Goal: Task Accomplishment & Management: Manage account settings

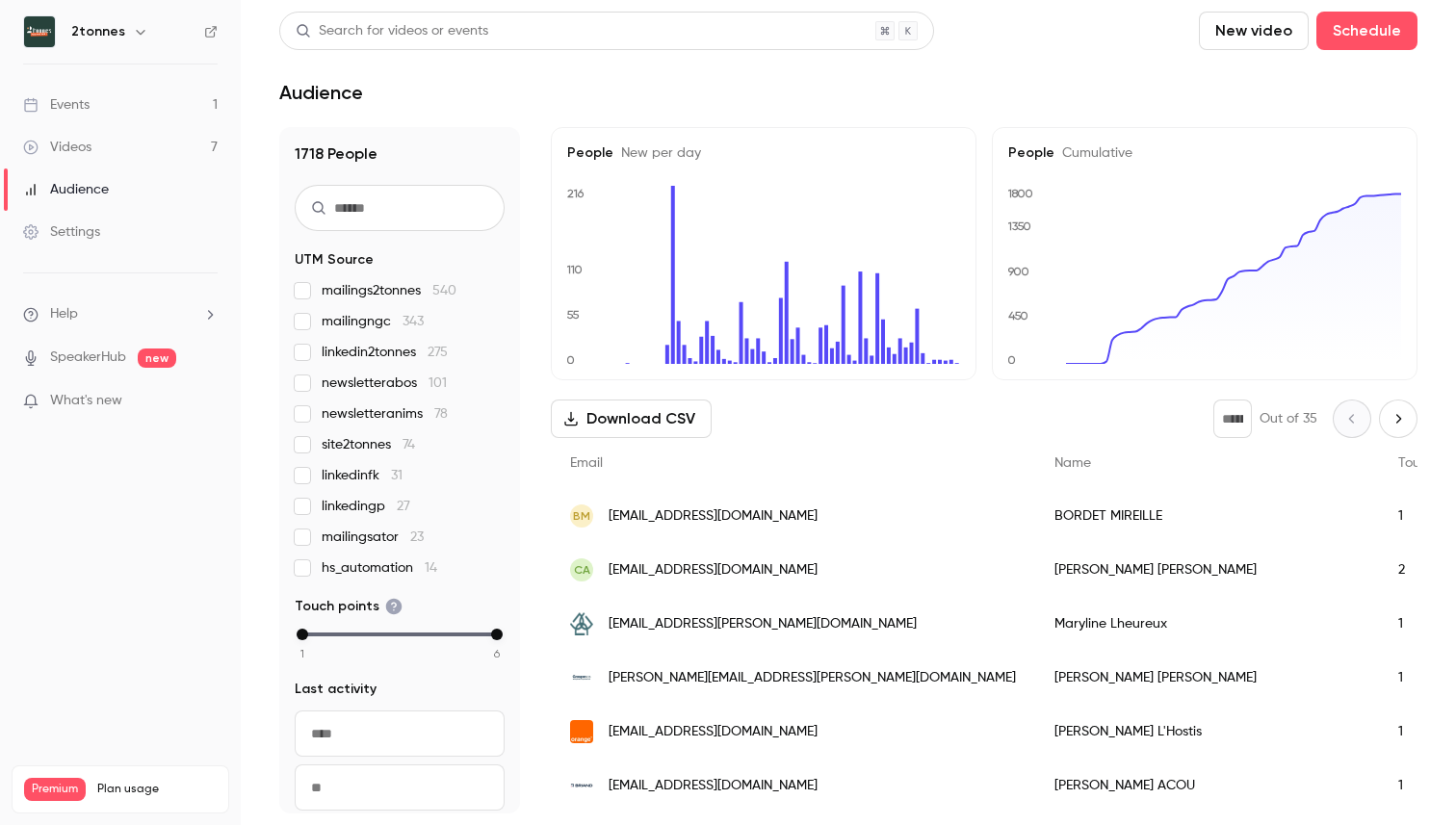
click at [95, 244] on link "Settings" at bounding box center [120, 231] width 241 height 42
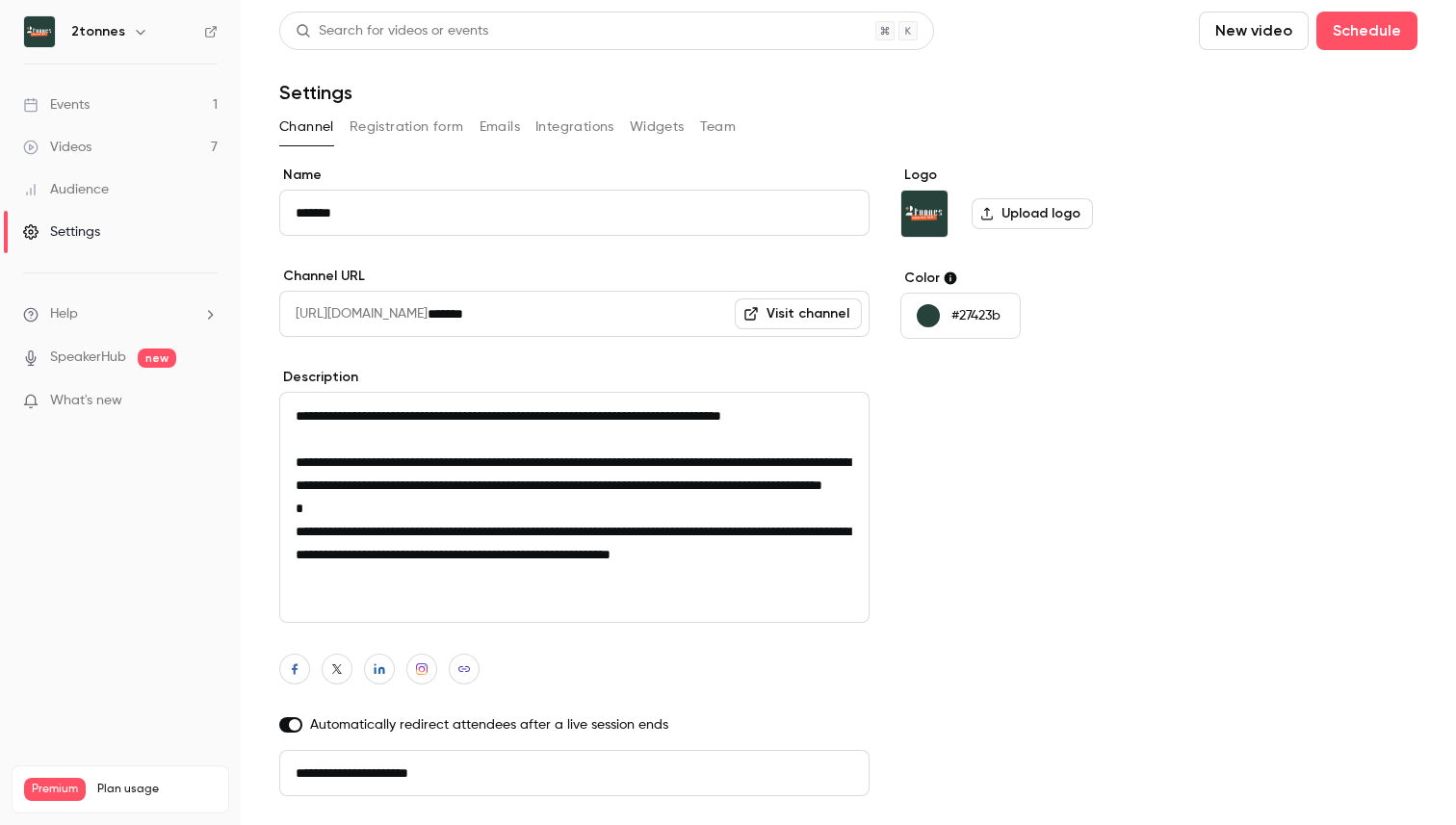
click at [105, 104] on link "Events 1" at bounding box center [120, 104] width 241 height 42
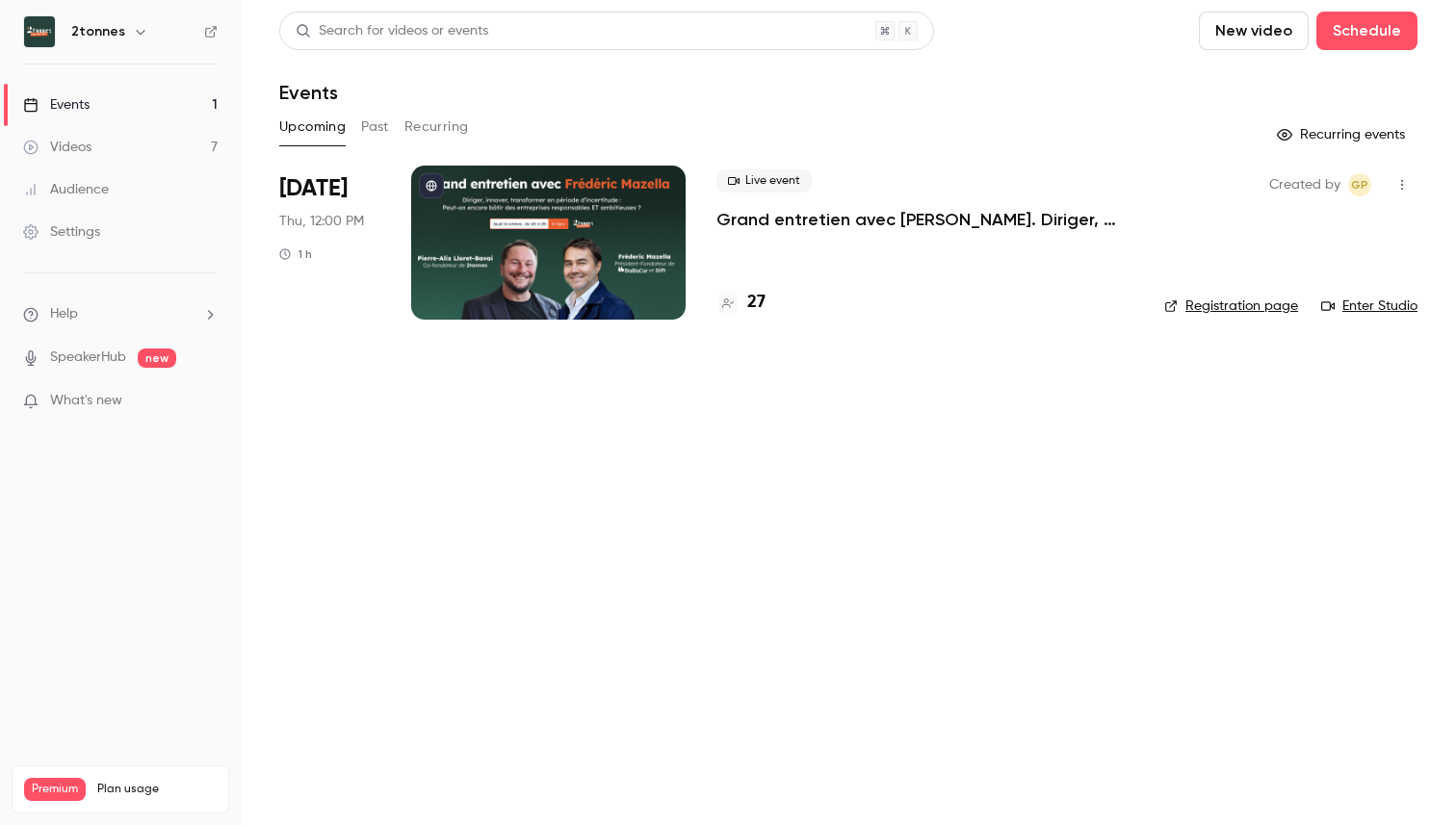
click at [138, 1] on nav "2tonnes Events 1 Videos 7 Audience Settings Help SpeakerHub new What's new Prem…" at bounding box center [120, 412] width 241 height 825
click at [133, 26] on icon "button" at bounding box center [141, 31] width 16 height 16
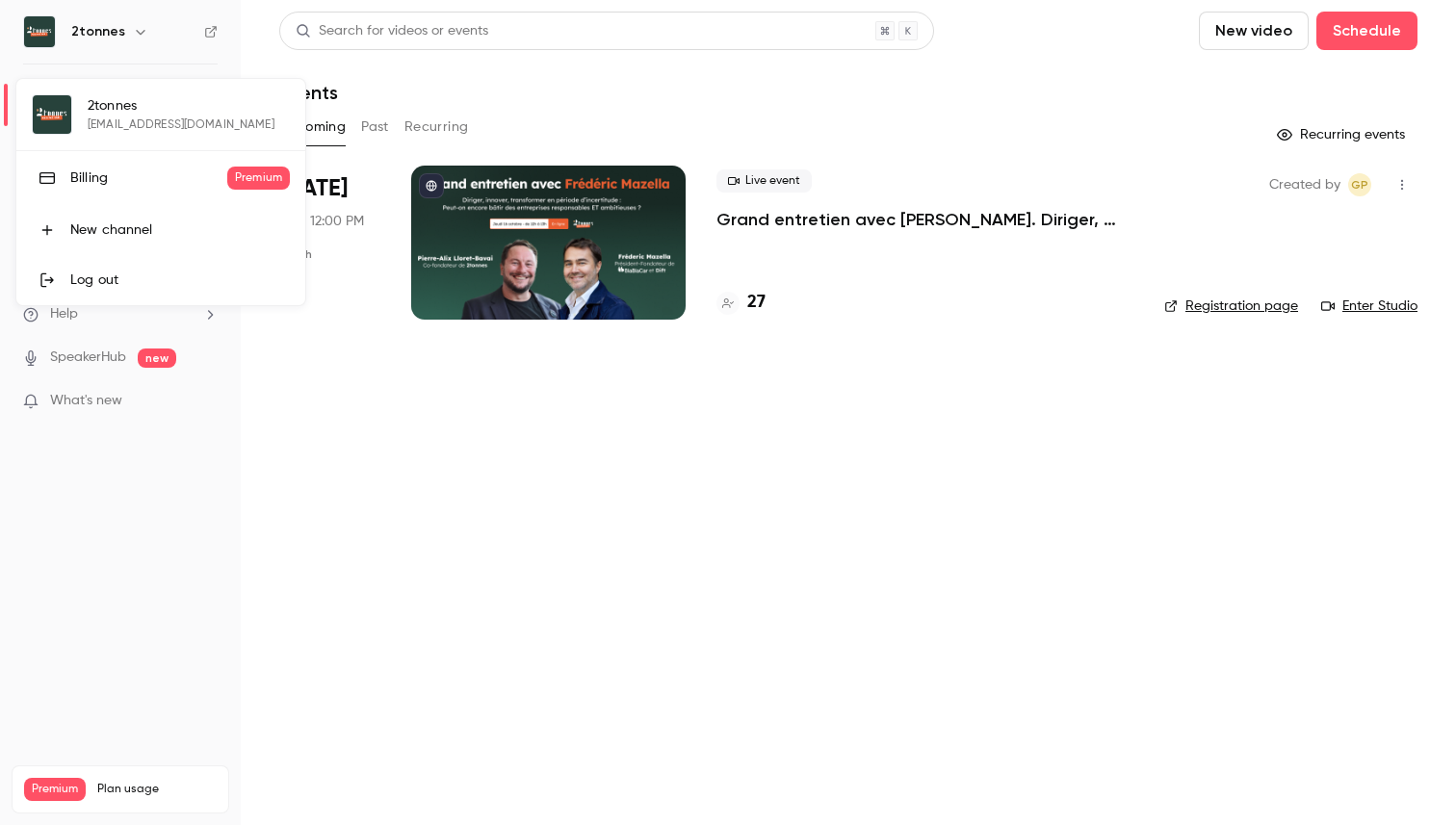
click at [131, 26] on div at bounding box center [728, 412] width 1456 height 825
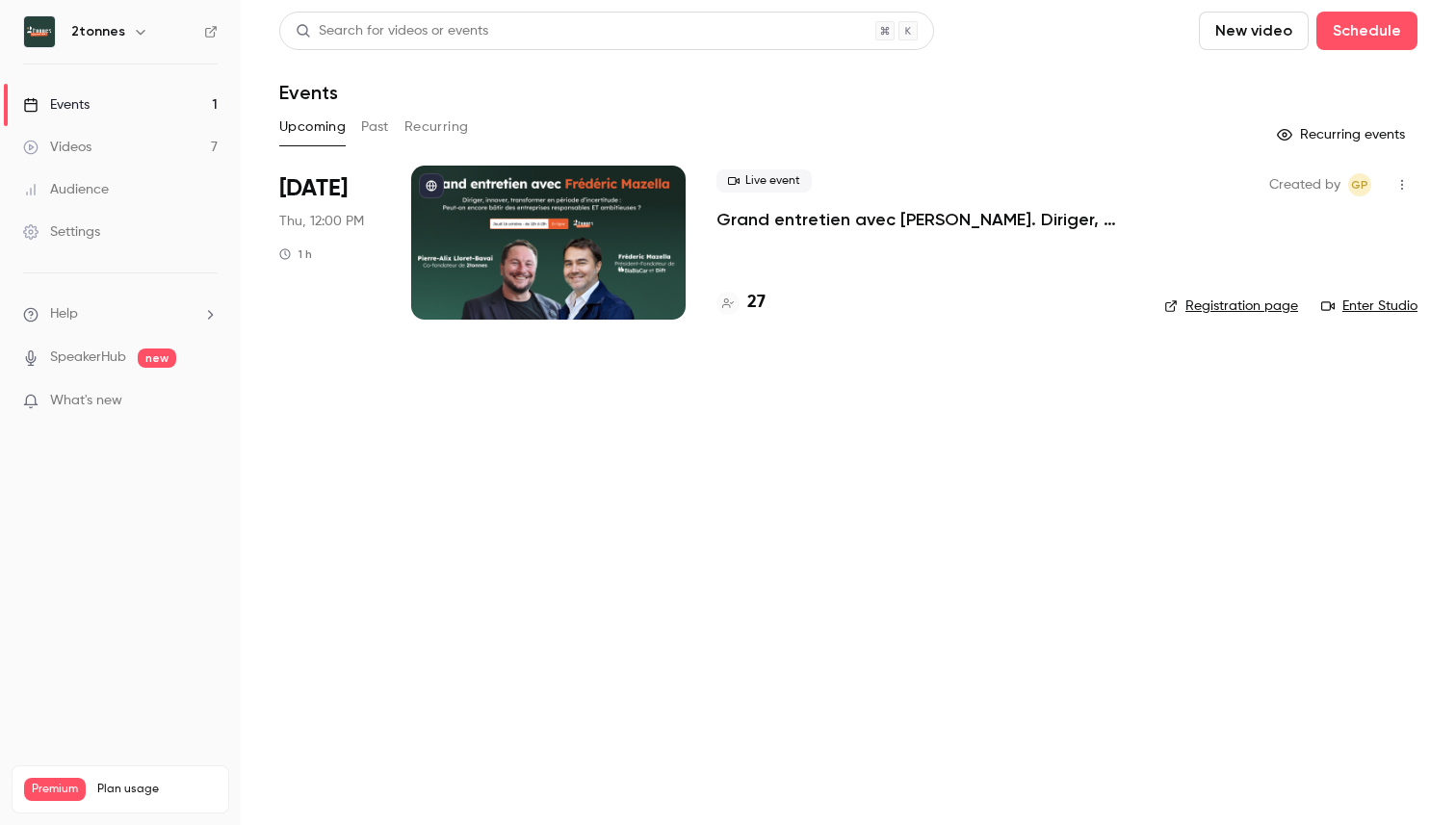
click at [133, 26] on icon "button" at bounding box center [141, 31] width 16 height 16
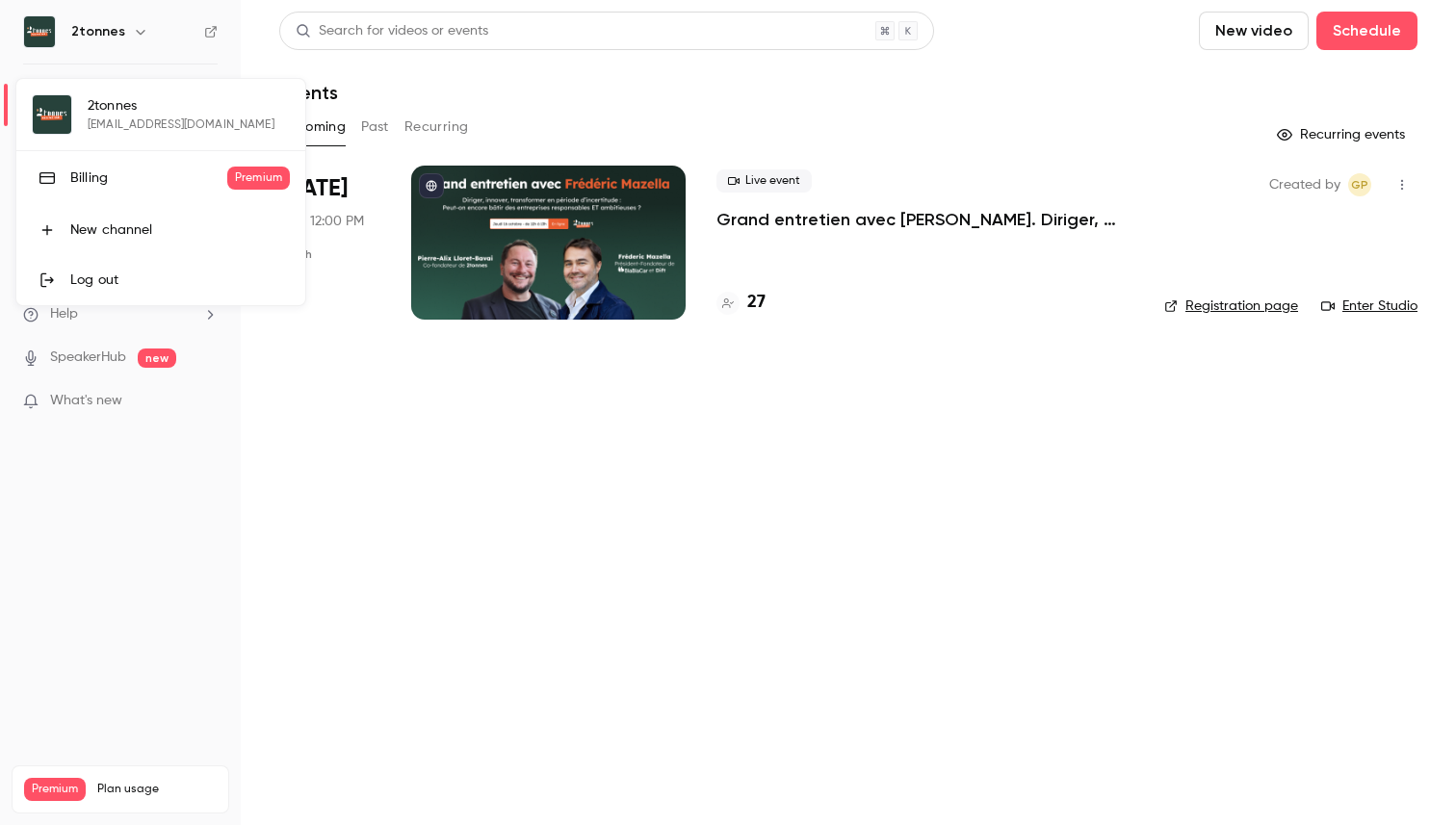
click at [152, 171] on div "Billing" at bounding box center [149, 178] width 157 height 20
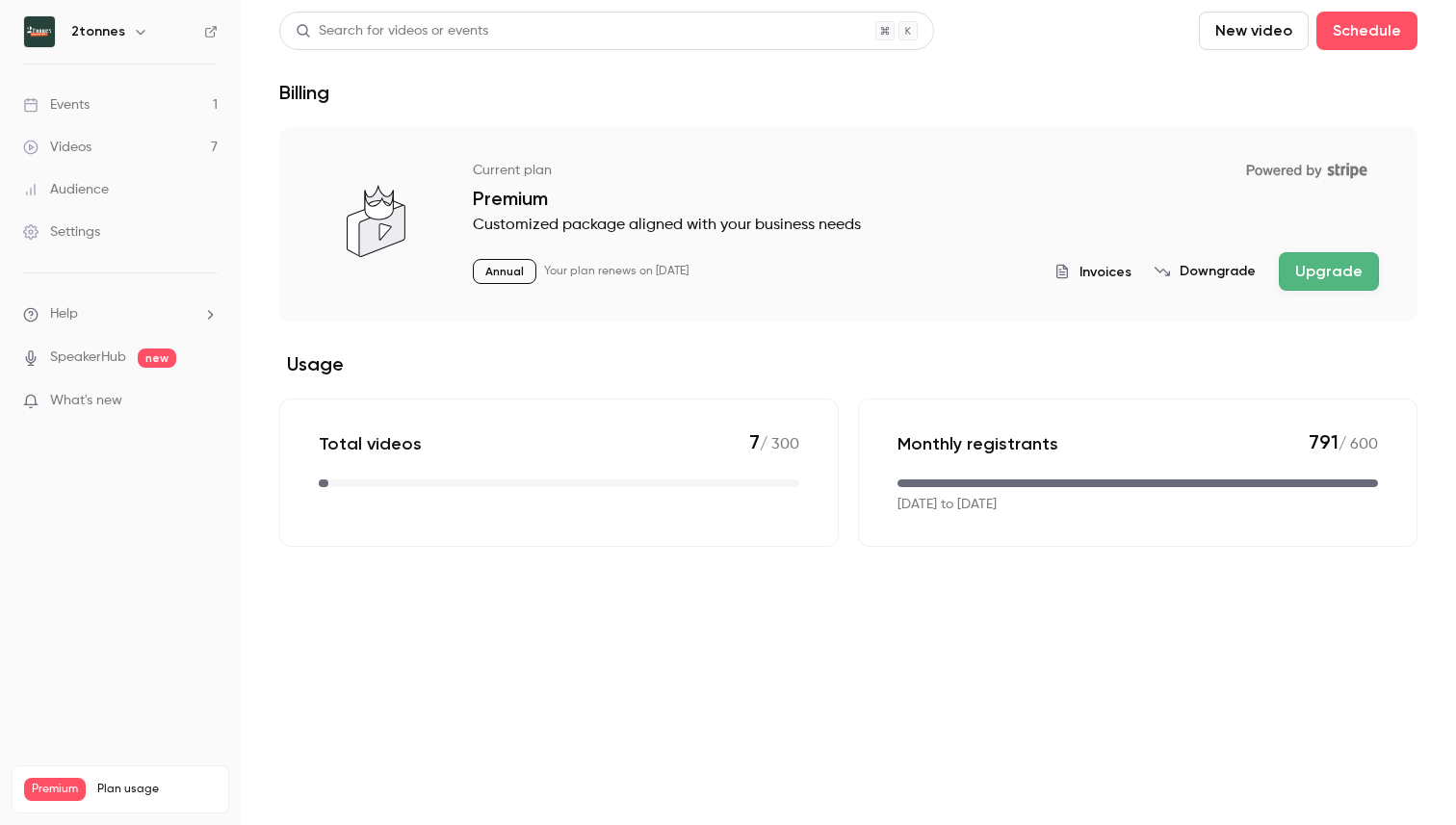
click at [134, 35] on icon "button" at bounding box center [141, 31] width 16 height 16
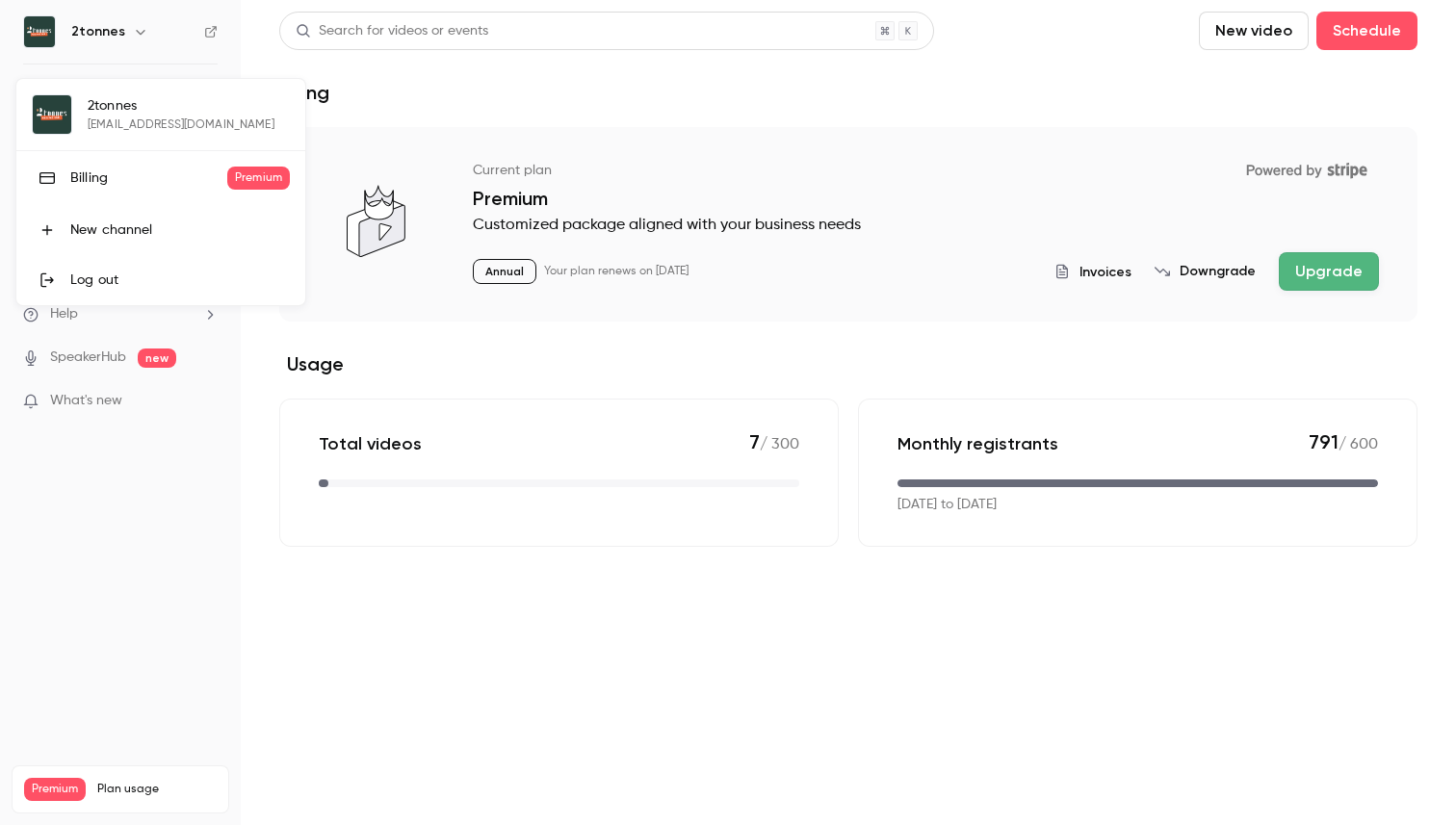
click at [48, 29] on div at bounding box center [728, 412] width 1456 height 825
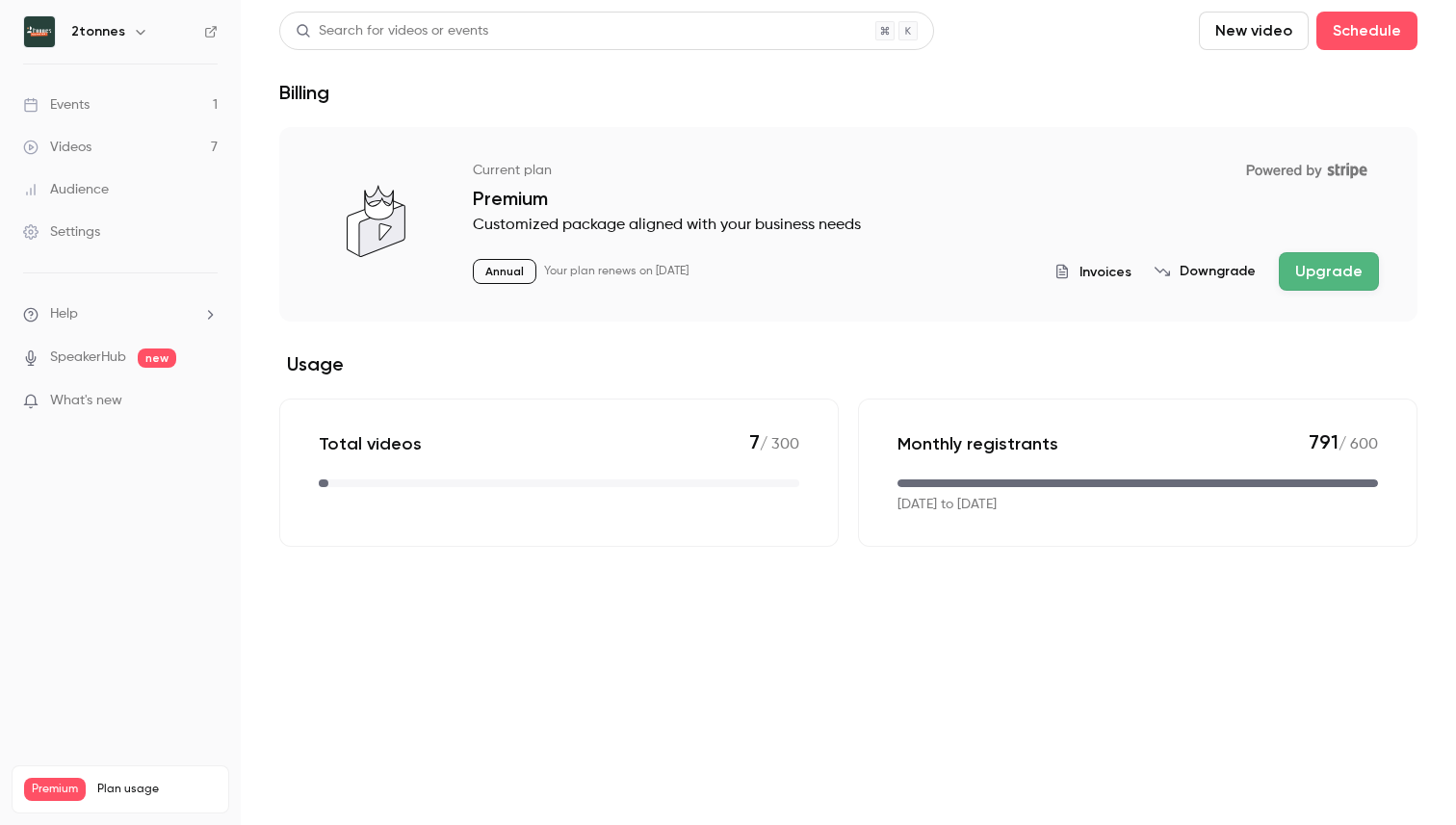
click at [1121, 603] on main "Search for videos or events New video Schedule Billing Current plan Powered by …" at bounding box center [848, 412] width 1215 height 825
click at [102, 31] on h6 "2tonnes" at bounding box center [97, 32] width 54 height 20
click at [21, 34] on nav "2tonnes Events 1 Videos 7 Audience Settings Help SpeakerHub new What's new Prem…" at bounding box center [120, 412] width 241 height 825
click at [44, 34] on img at bounding box center [38, 31] width 30 height 30
click at [116, 29] on h6 "2tonnes" at bounding box center [97, 32] width 54 height 20
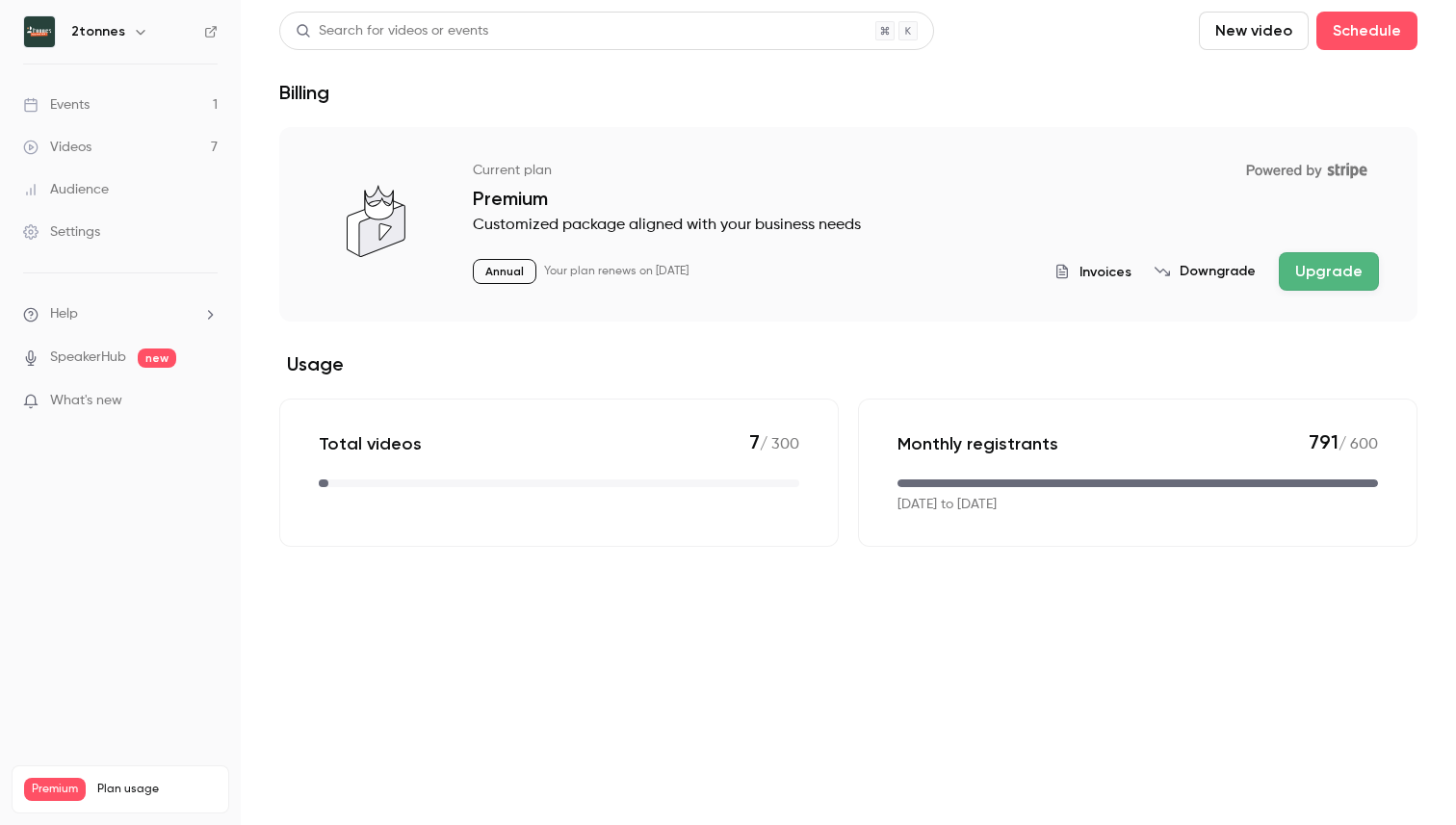
click at [138, 32] on icon "button" at bounding box center [141, 31] width 16 height 16
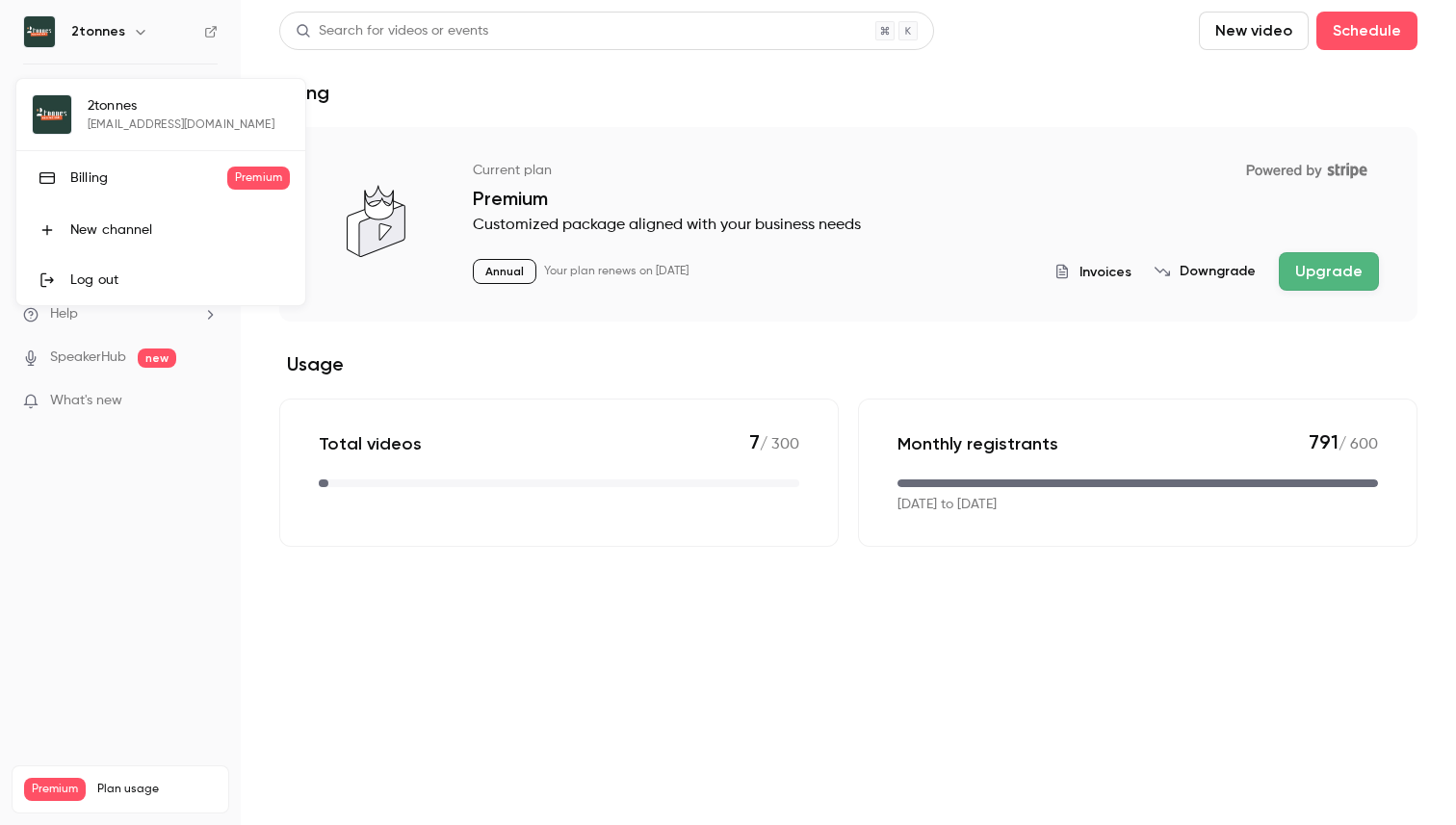
click at [138, 32] on div at bounding box center [728, 412] width 1456 height 825
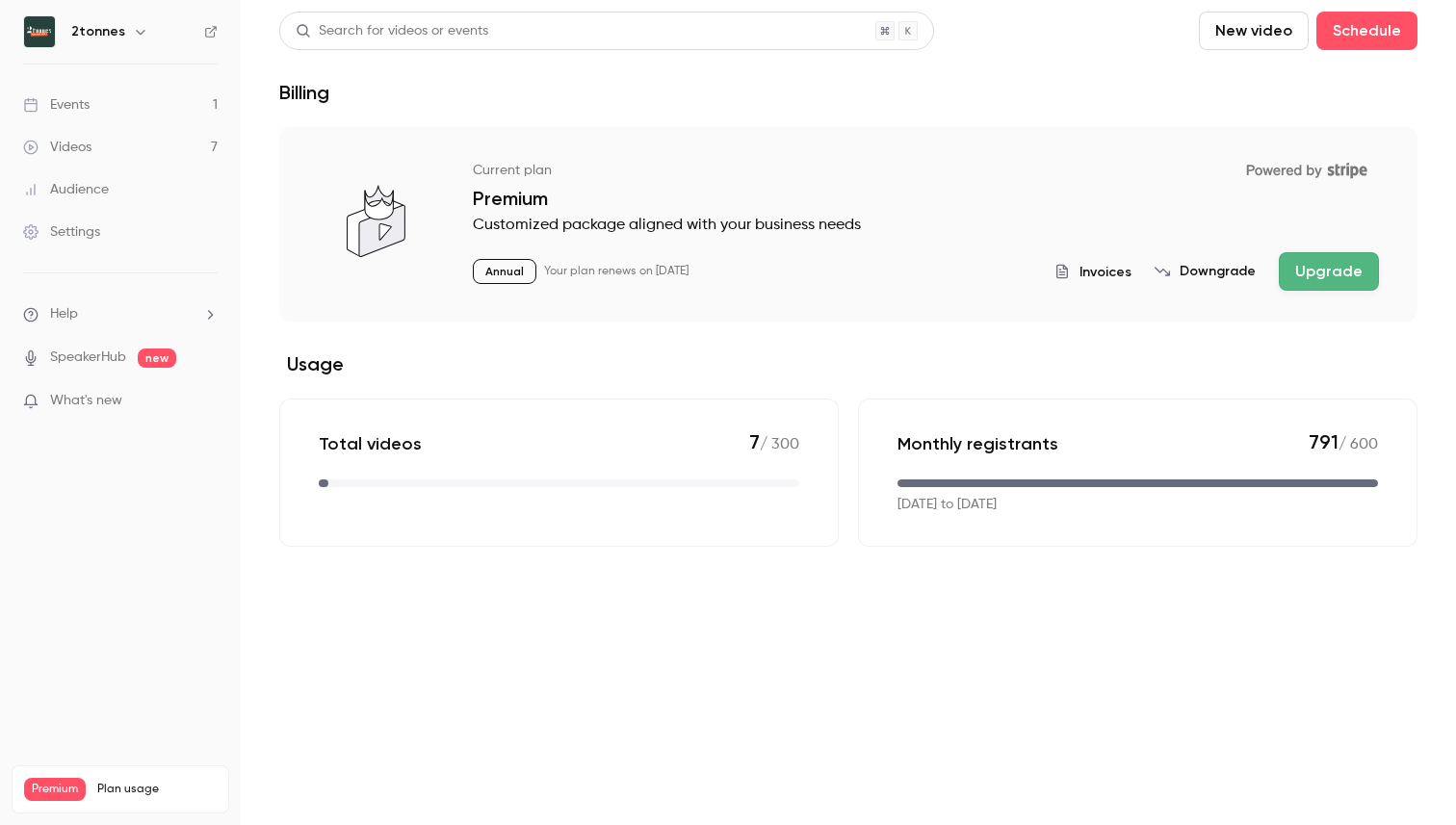
click at [92, 109] on link "Events 1" at bounding box center [120, 104] width 241 height 42
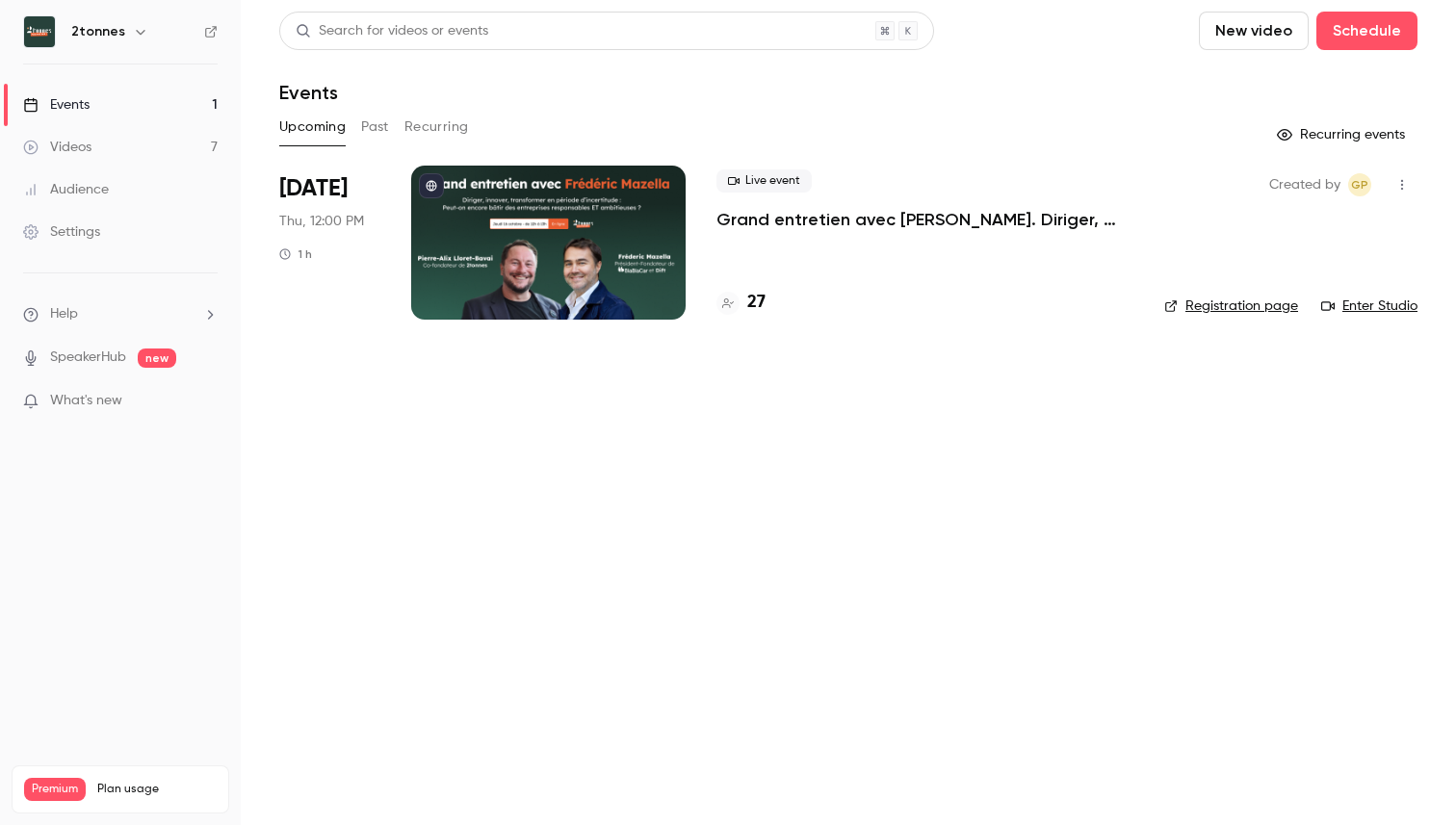
click at [96, 138] on link "Videos 7" at bounding box center [120, 147] width 241 height 42
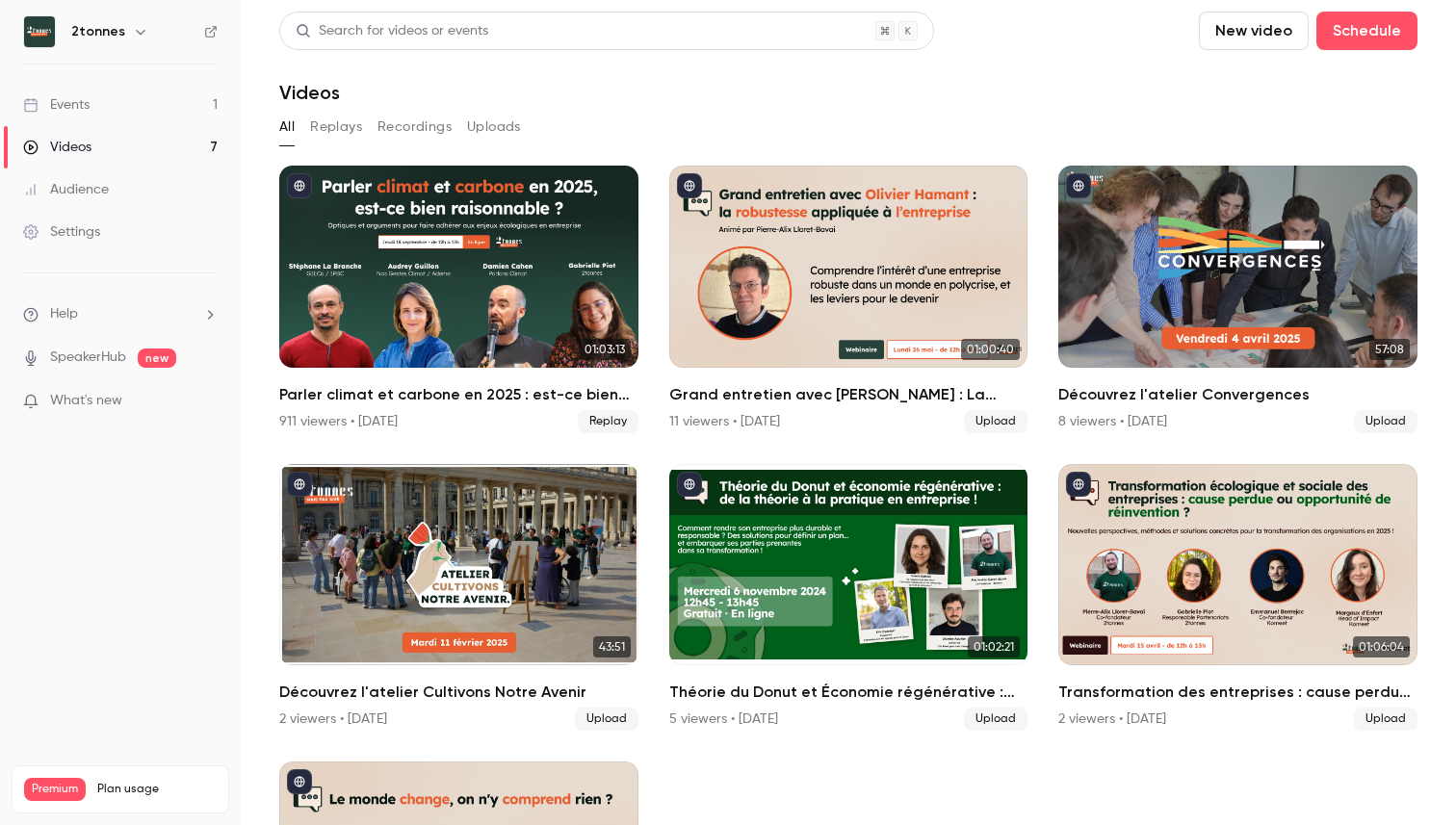
click at [91, 245] on link "Settings" at bounding box center [120, 231] width 241 height 42
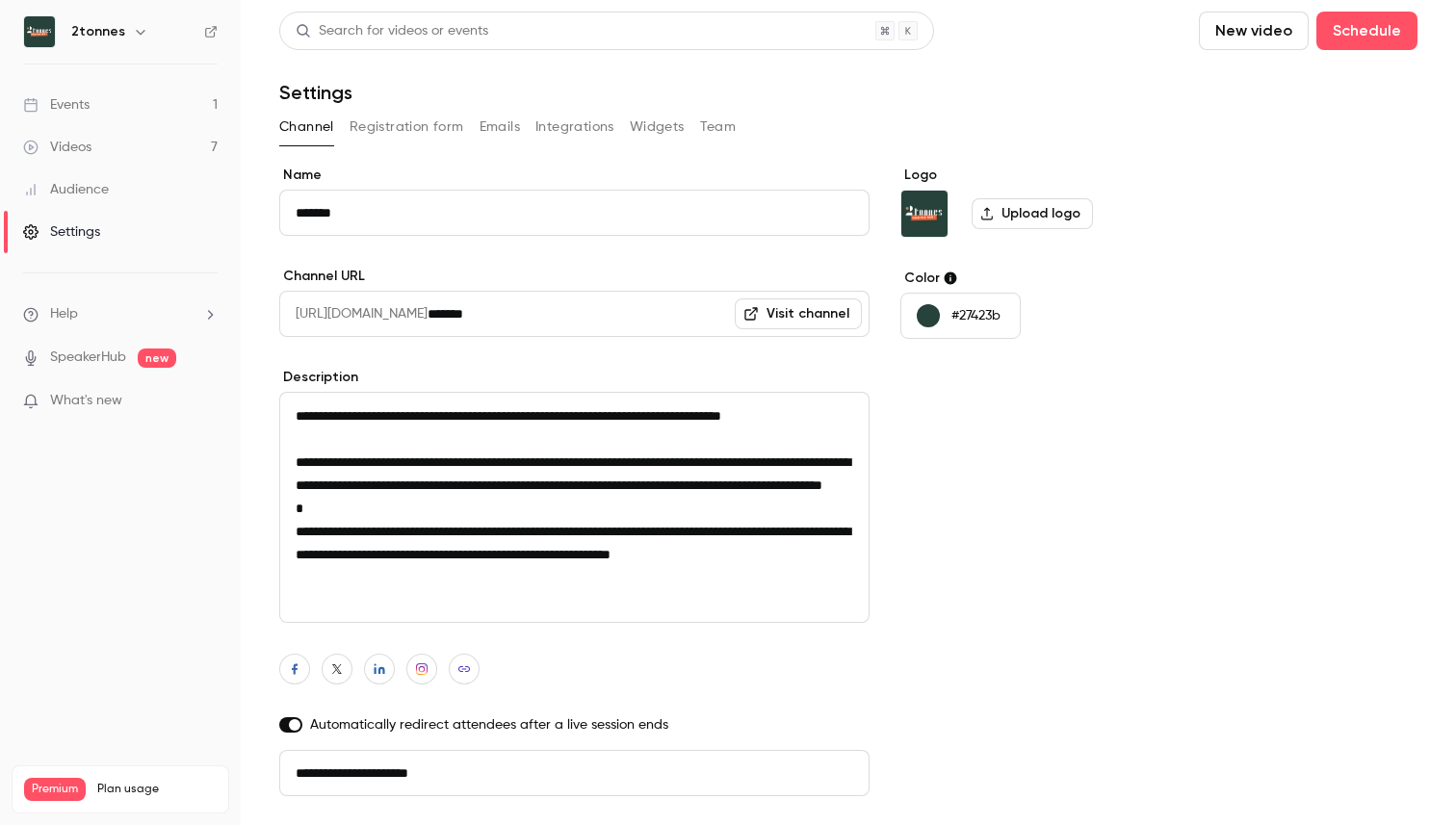
scroll to position [2, 0]
click at [108, 104] on link "Events 1" at bounding box center [120, 104] width 241 height 42
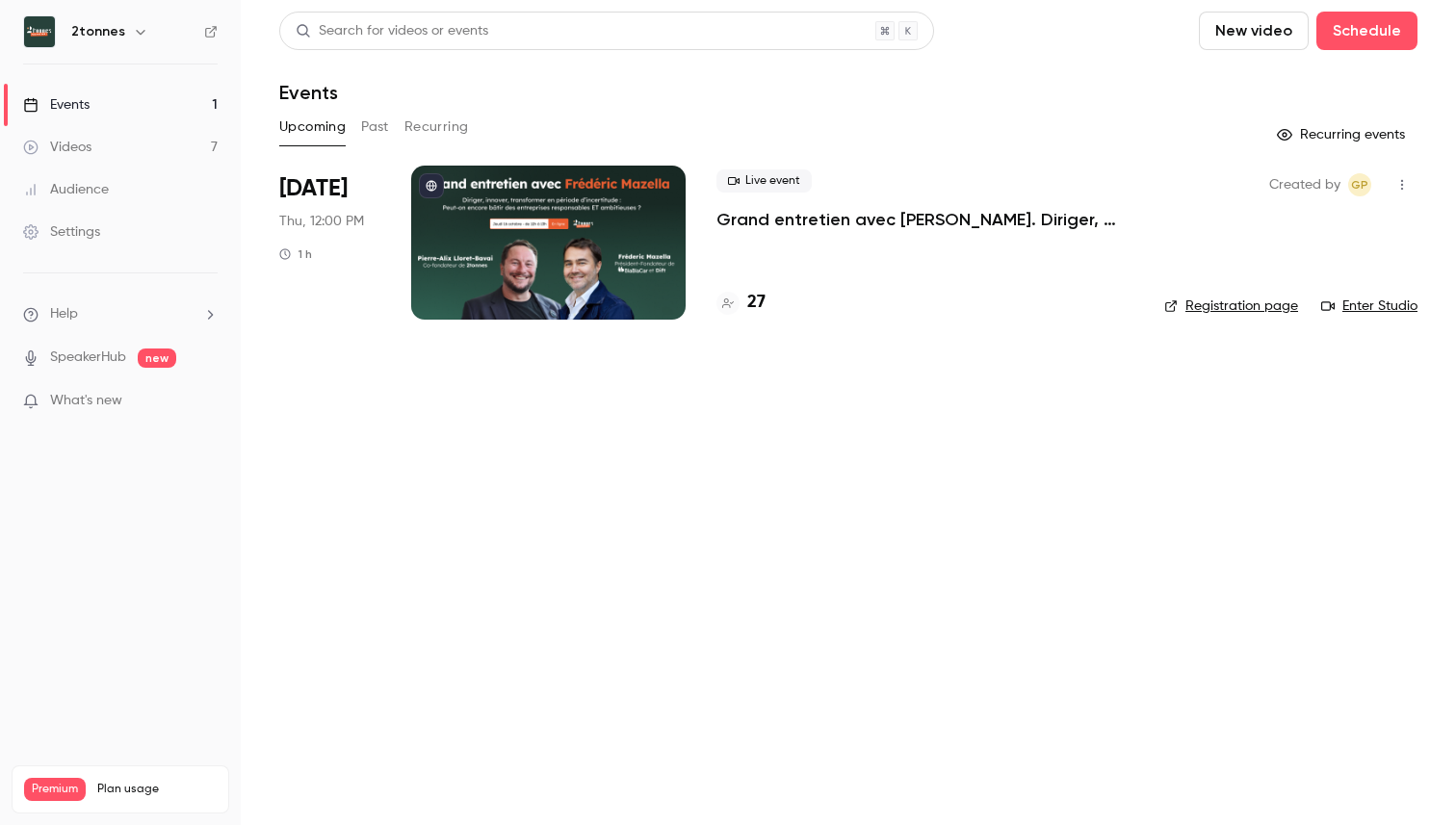
click at [377, 130] on button "Past" at bounding box center [375, 127] width 28 height 30
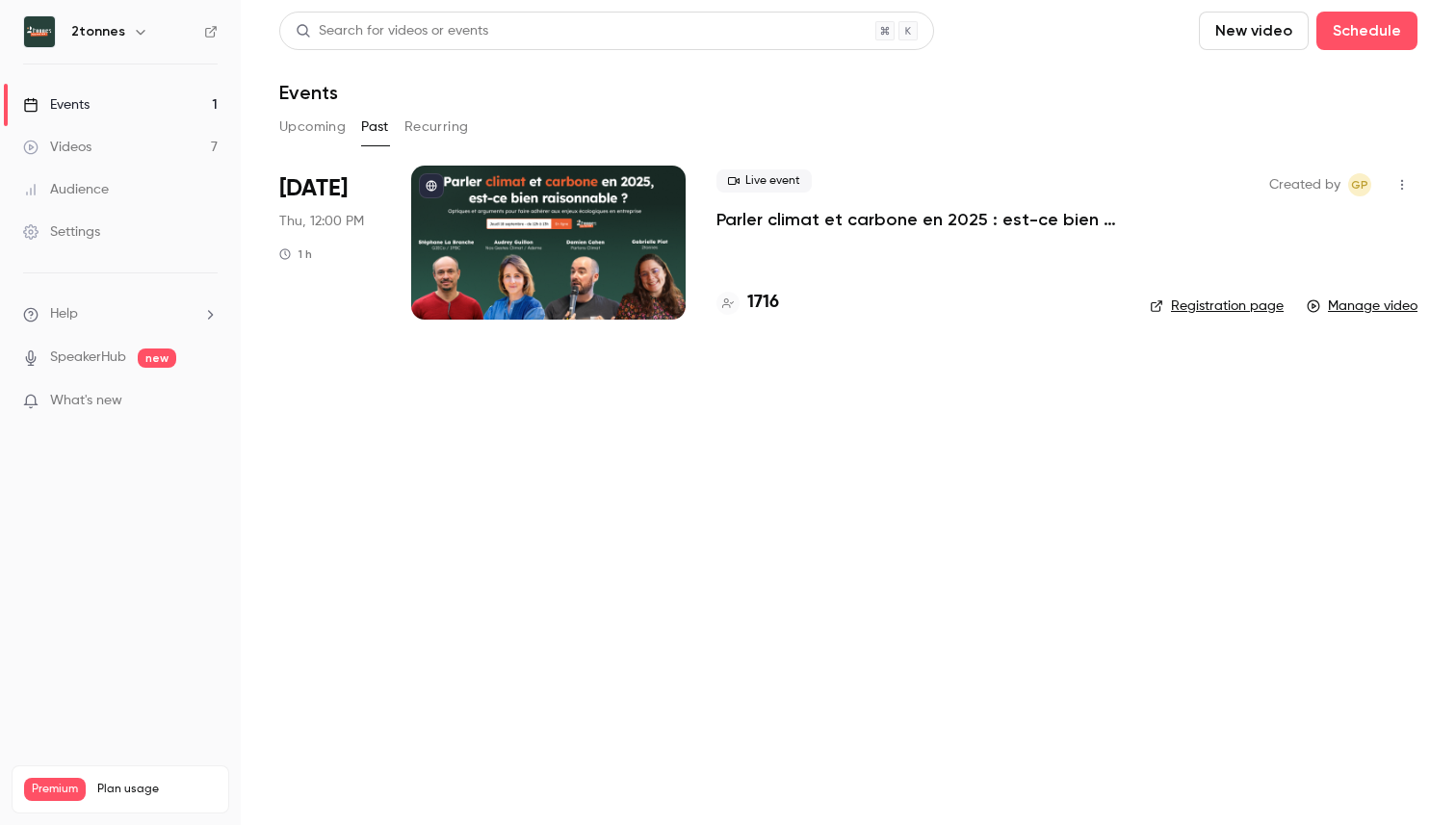
click at [416, 124] on button "Recurring" at bounding box center [437, 127] width 65 height 30
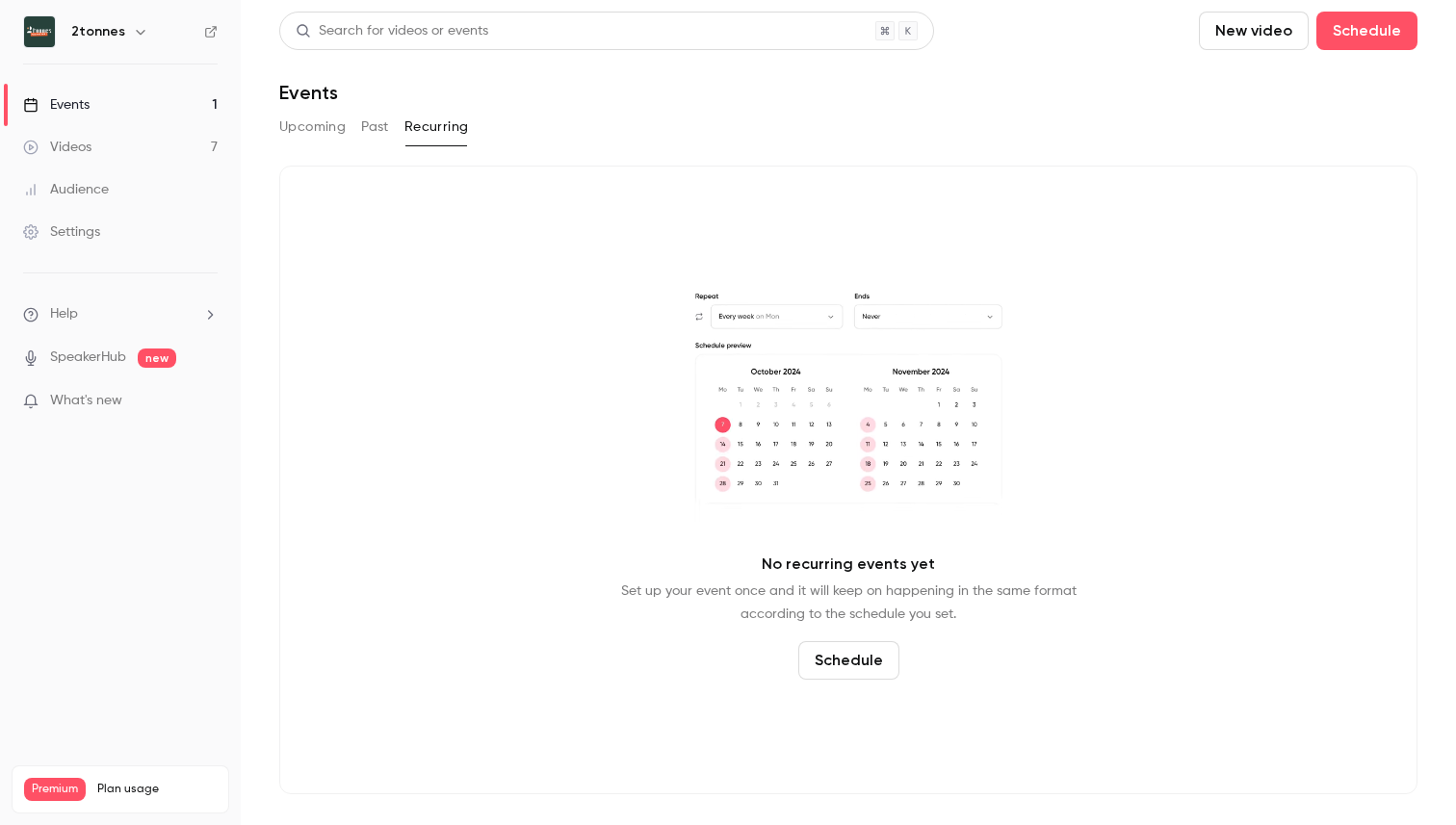
click at [312, 123] on button "Upcoming" at bounding box center [313, 127] width 67 height 30
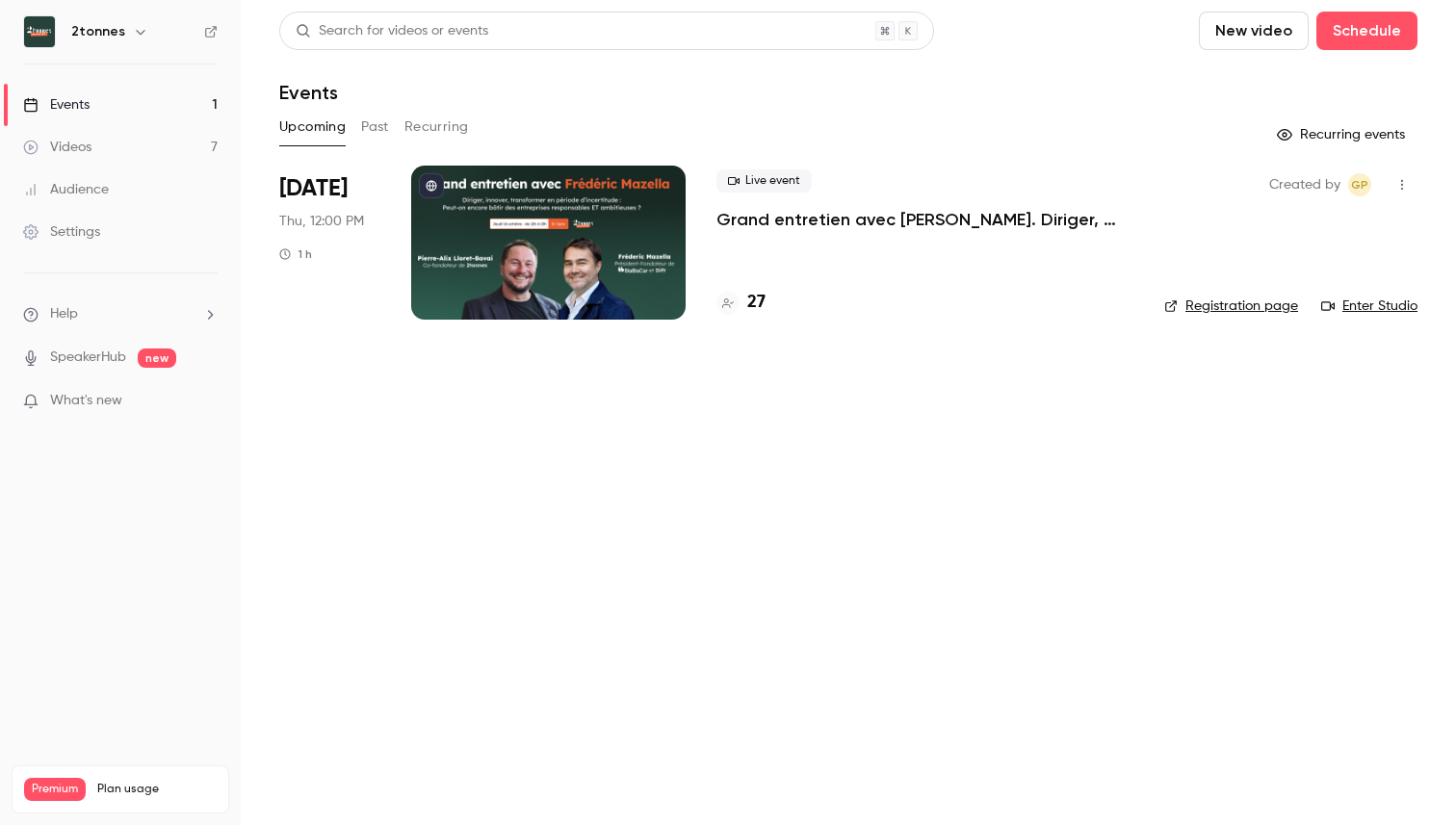
click at [90, 232] on div "Settings" at bounding box center [61, 232] width 77 height 20
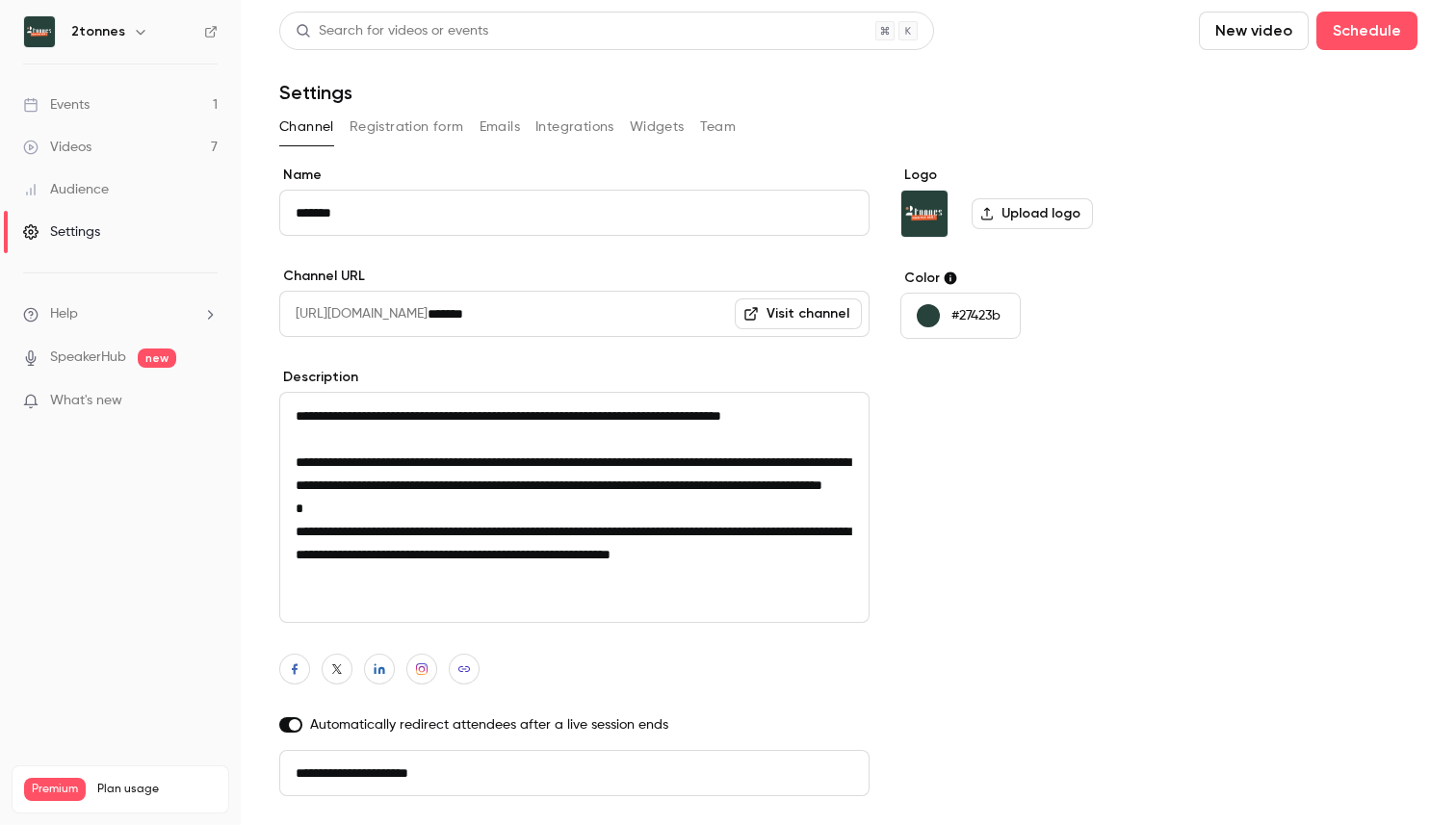
click at [428, 141] on button "Registration form" at bounding box center [406, 127] width 114 height 30
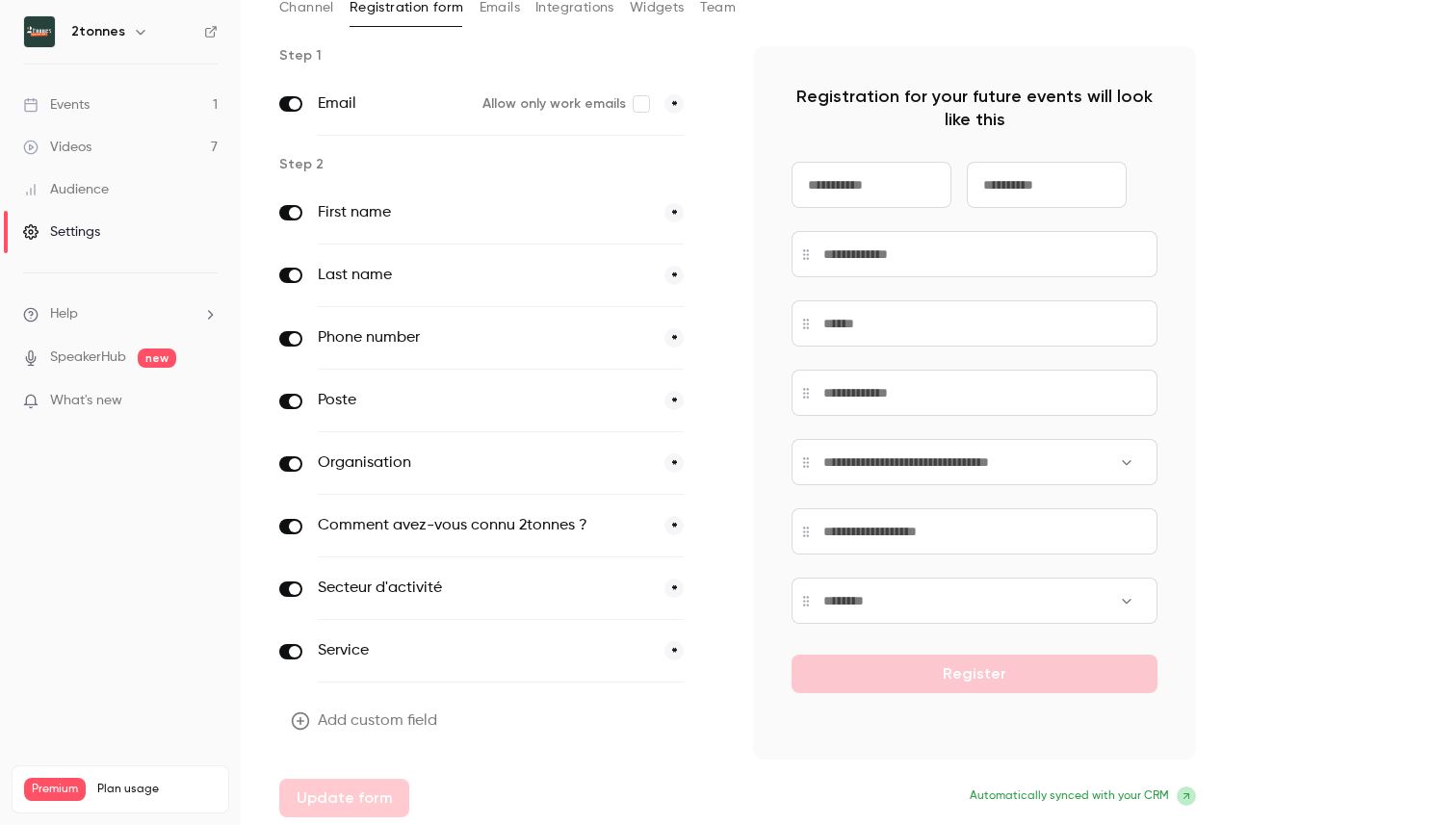
scroll to position [71, 0]
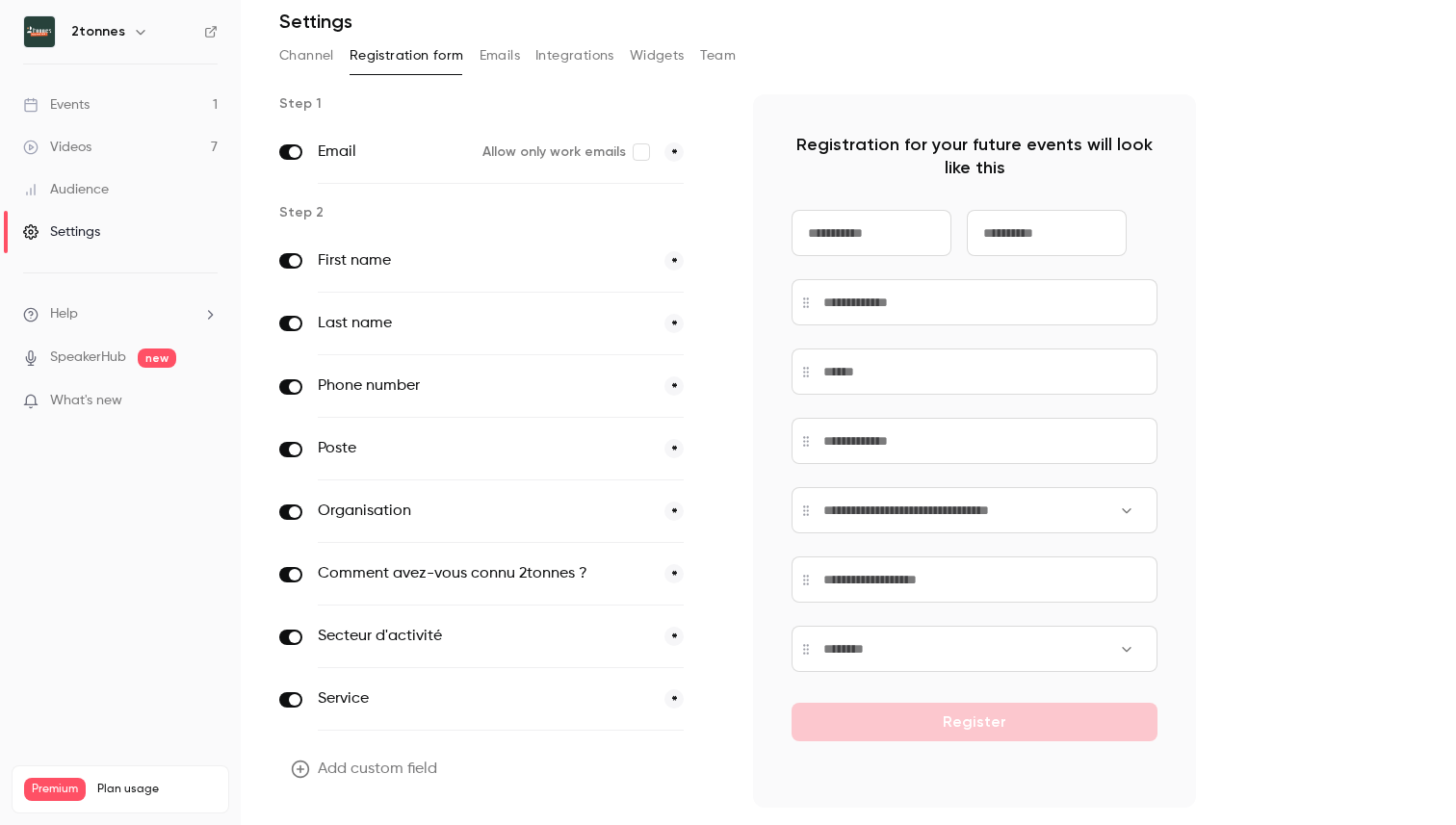
click at [514, 49] on button "Emails" at bounding box center [499, 55] width 40 height 30
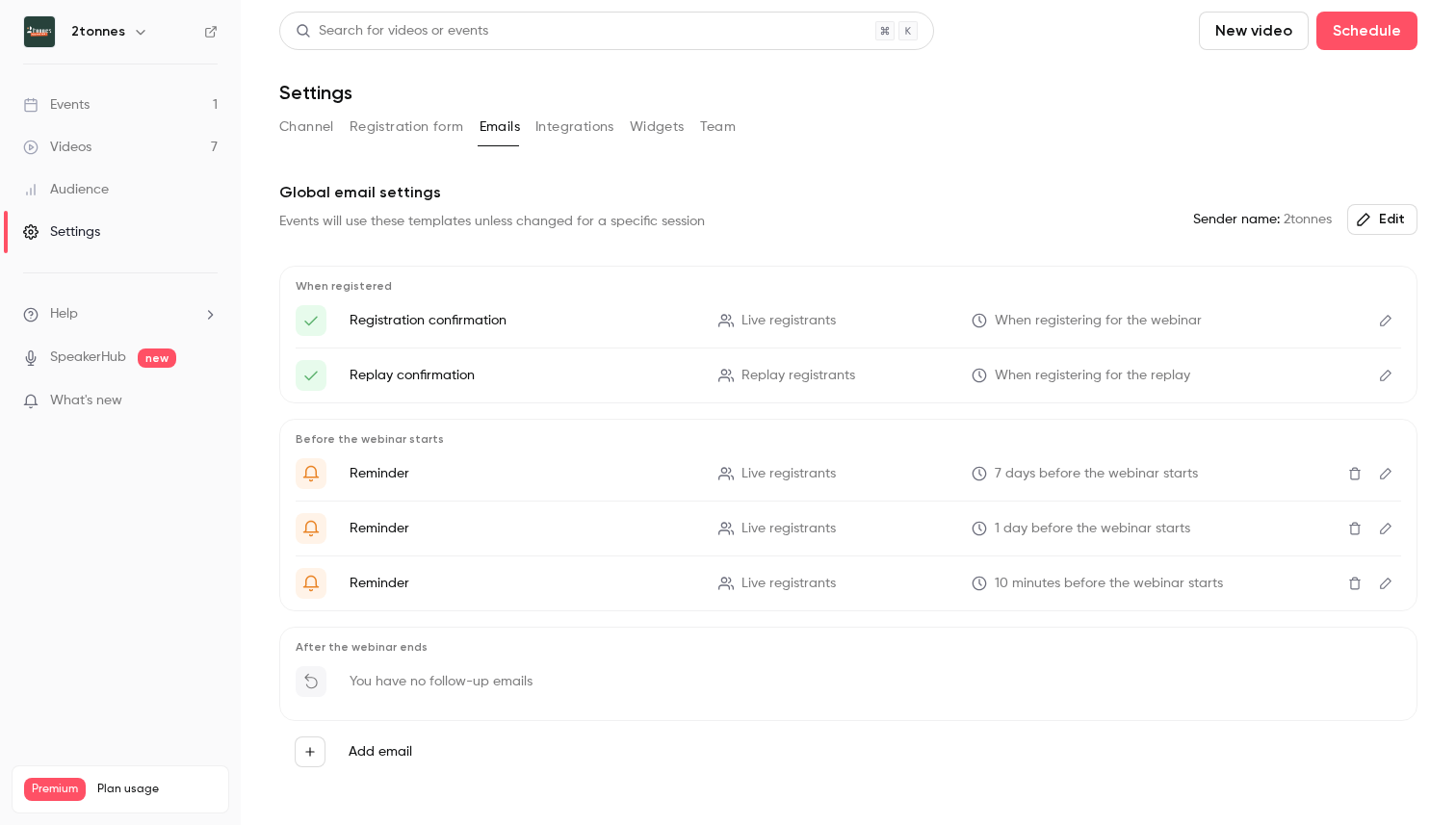
click at [579, 117] on button "Integrations" at bounding box center [575, 127] width 79 height 30
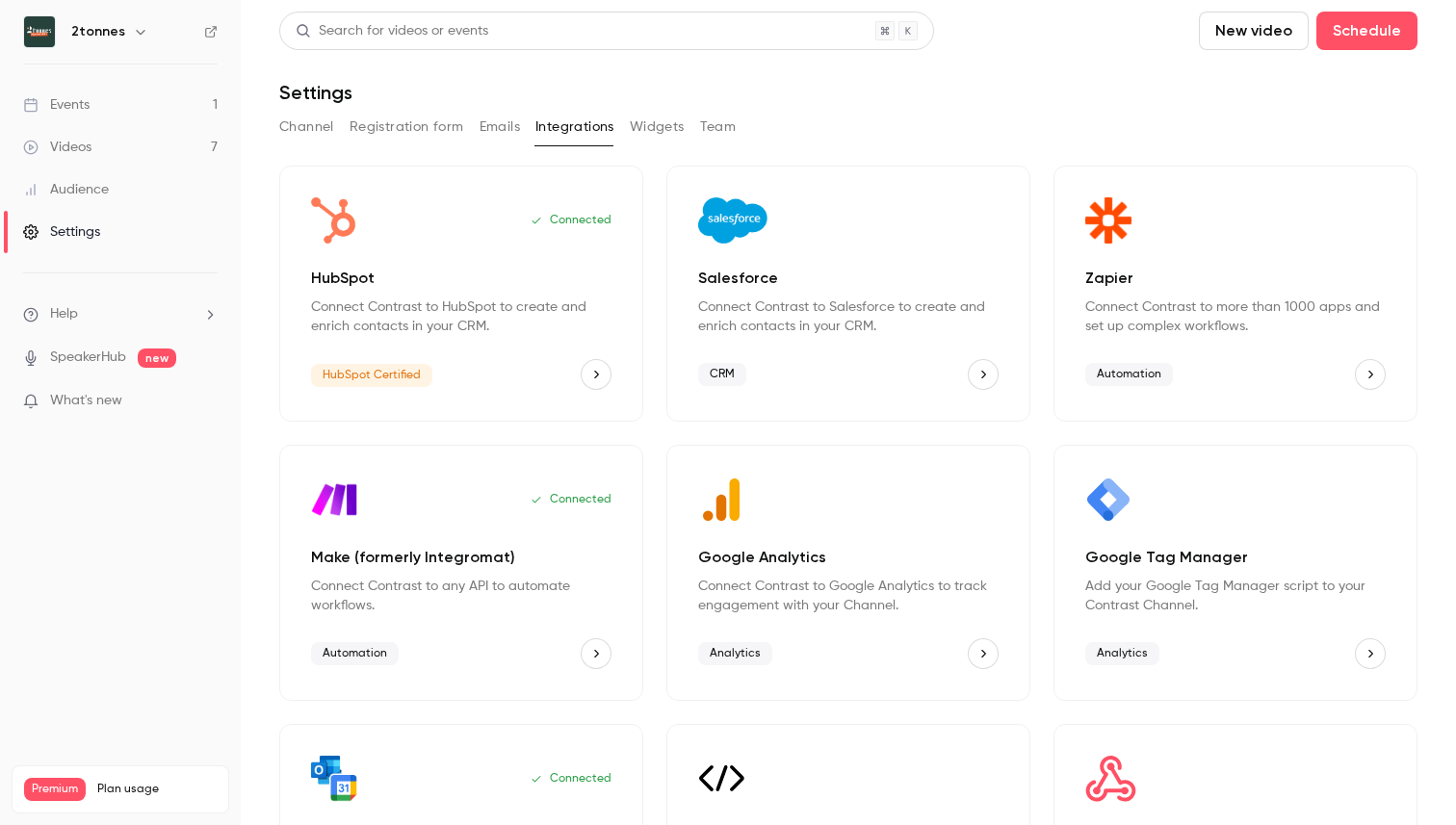
click at [655, 143] on div "Channel Registration form Emails Integrations Widgets Team" at bounding box center [848, 131] width 1138 height 38
click at [656, 135] on button "Widgets" at bounding box center [657, 127] width 55 height 30
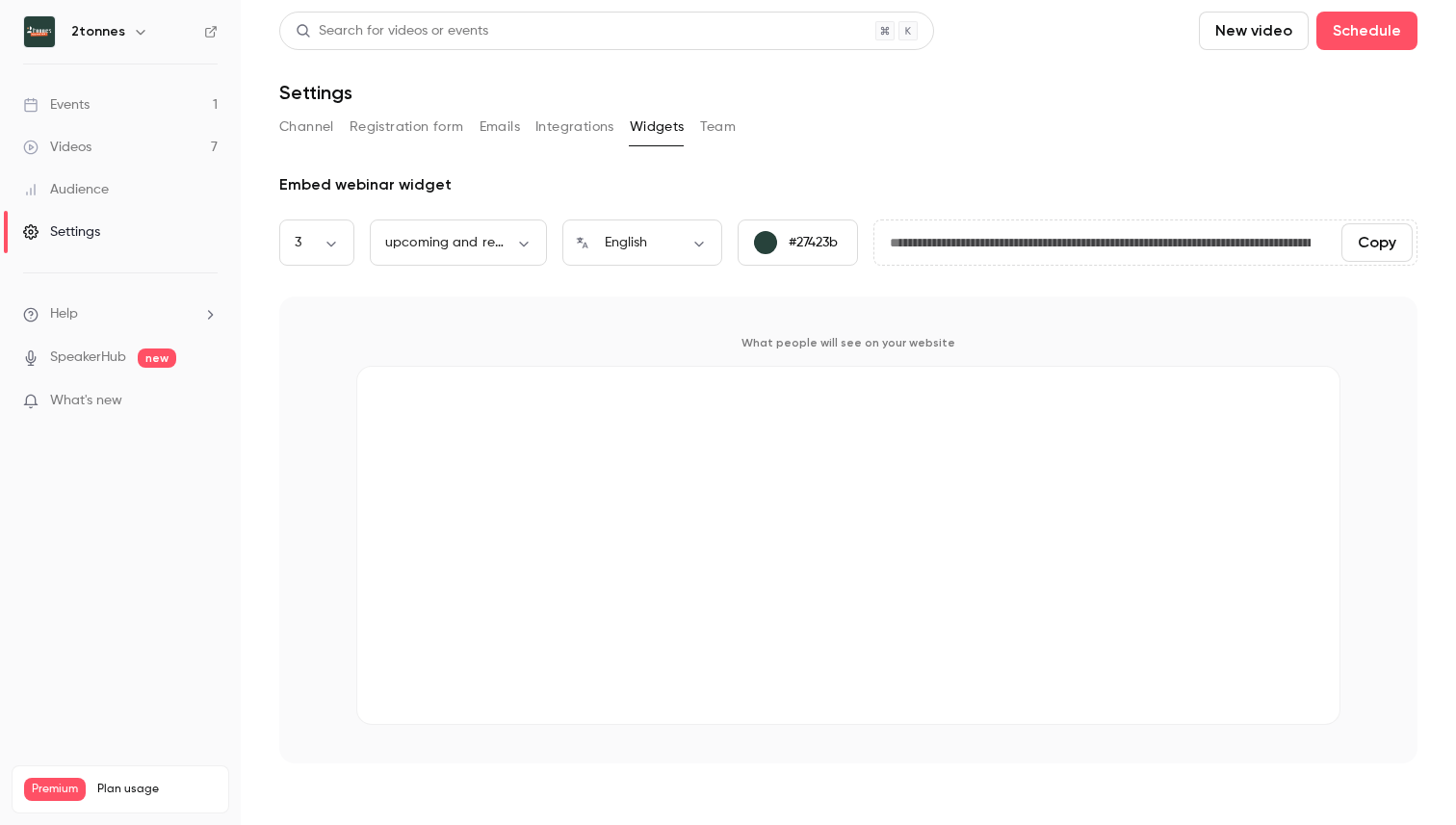
click at [711, 130] on button "Team" at bounding box center [718, 127] width 36 height 30
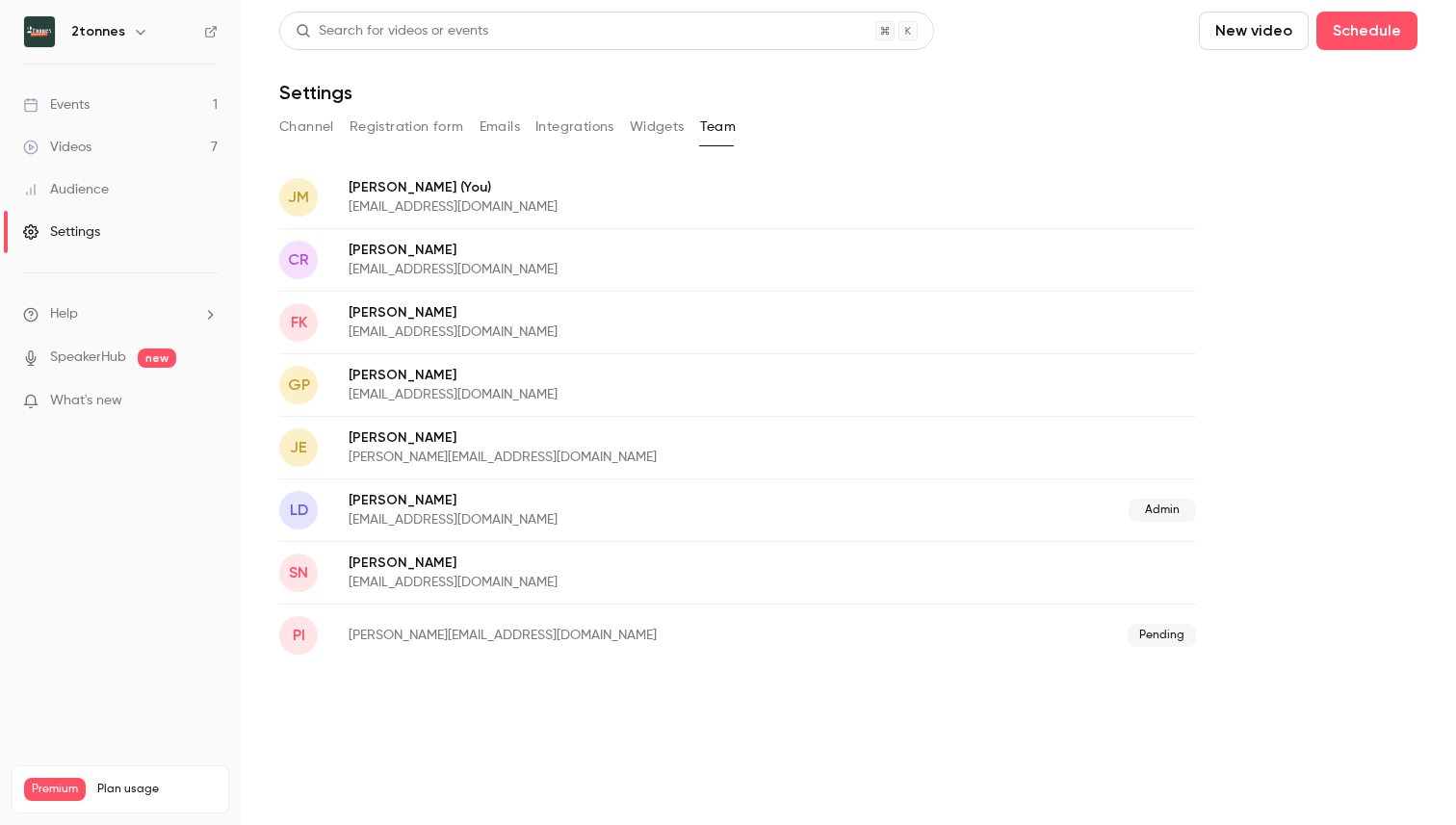
click at [433, 120] on button "Registration form" at bounding box center [406, 127] width 114 height 30
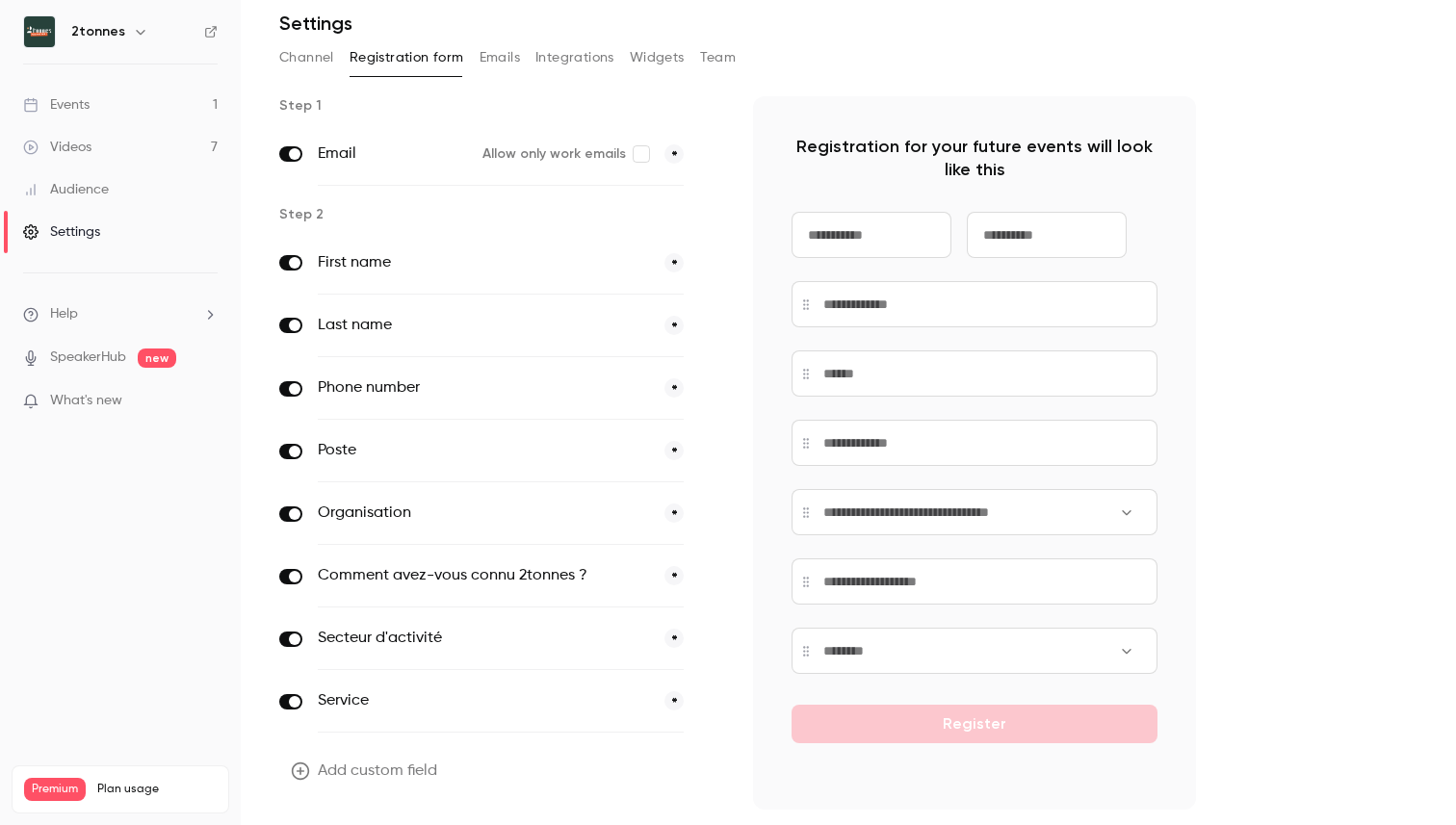
scroll to position [101, 0]
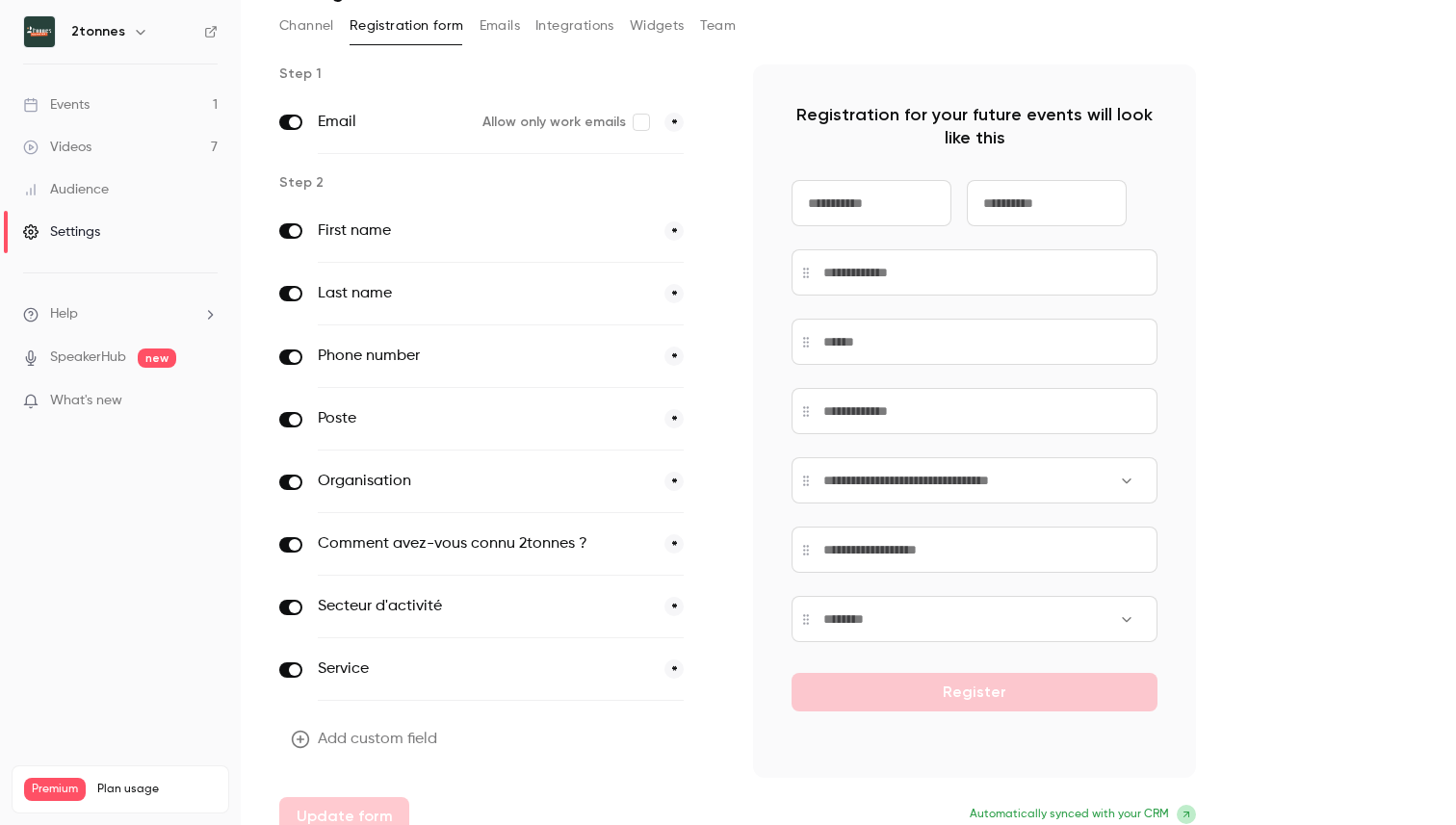
click at [141, 111] on link "Events 1" at bounding box center [120, 104] width 241 height 42
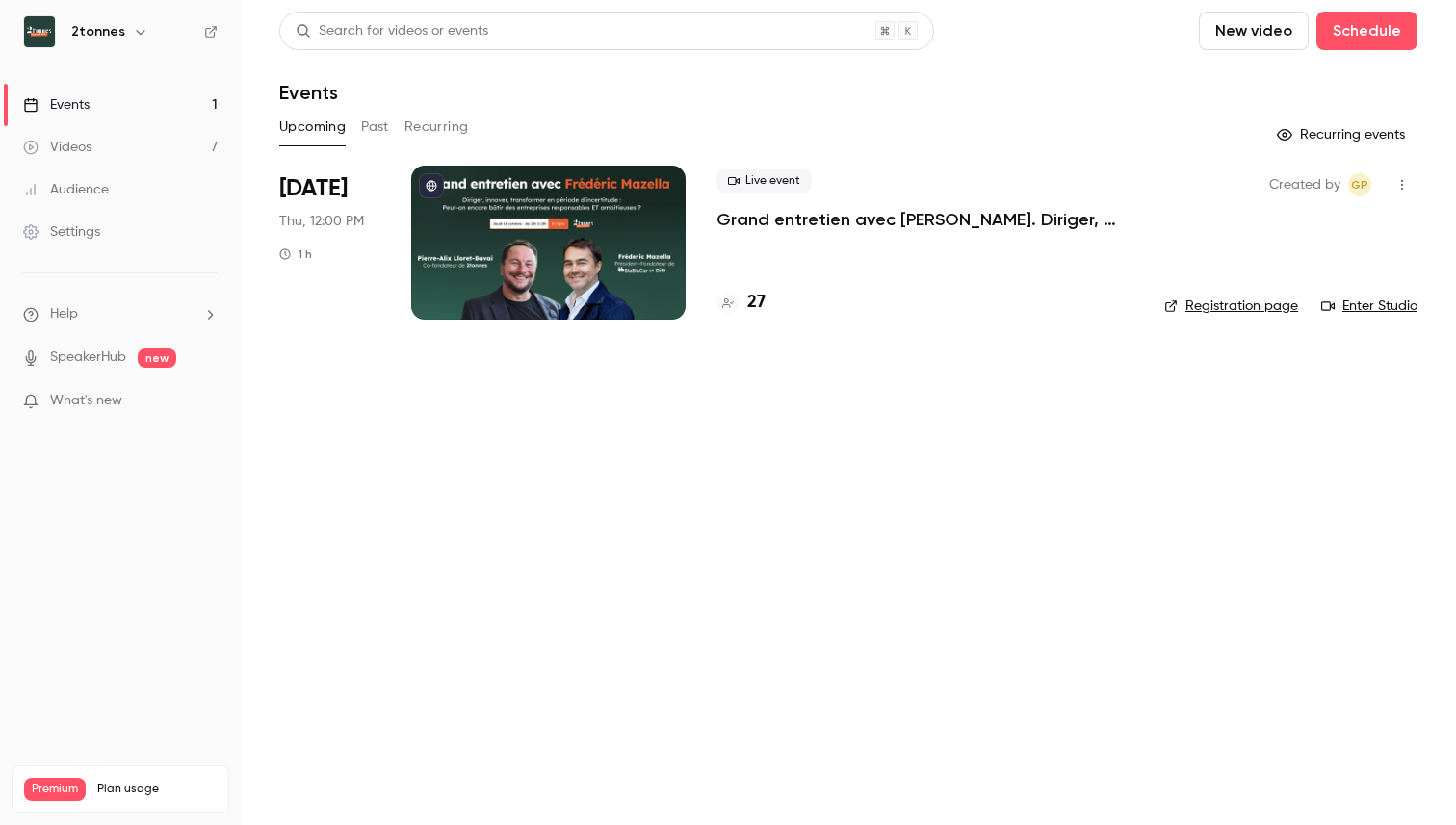
click at [157, 102] on link "Events 1" at bounding box center [120, 104] width 241 height 42
click at [122, 193] on link "Audience" at bounding box center [120, 189] width 241 height 42
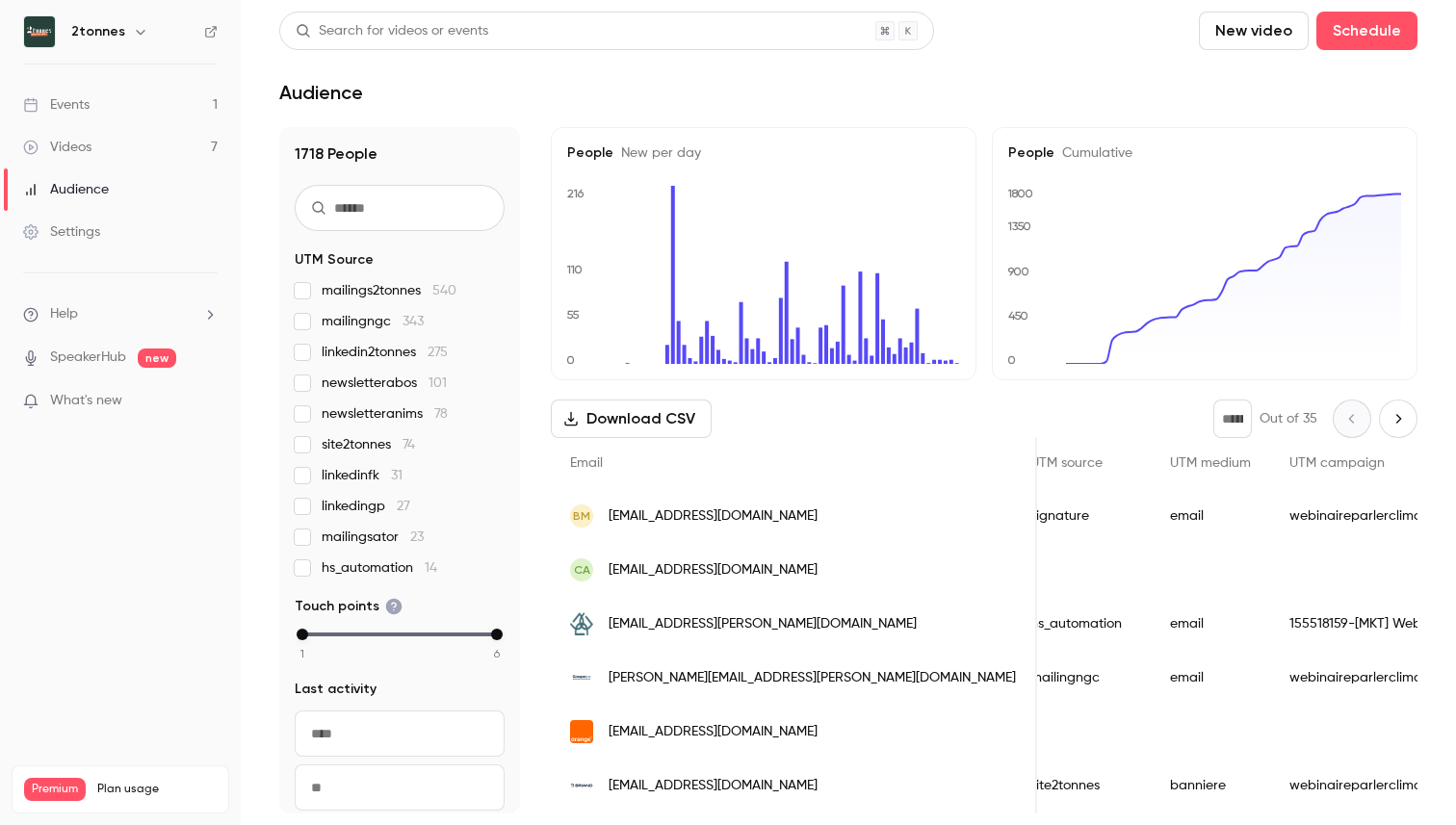
scroll to position [0, 2552]
drag, startPoint x: 1178, startPoint y: 511, endPoint x: 1023, endPoint y: 515, distance: 155.1
click at [1256, 515] on div "webinaireparlerclimat25" at bounding box center [1388, 515] width 264 height 54
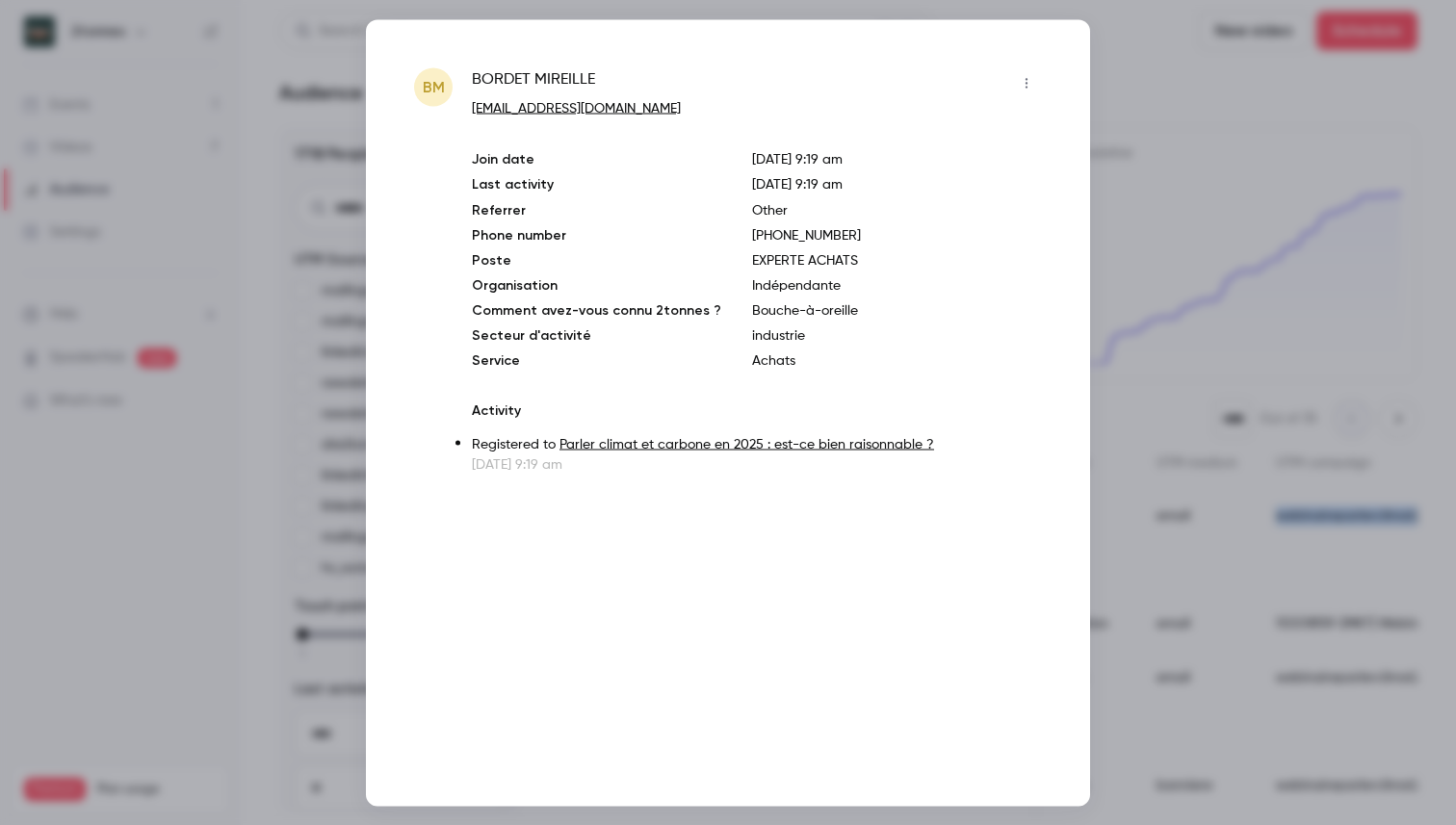
copy div "webinaireparlerclimat25"
click at [1201, 168] on div at bounding box center [728, 412] width 1456 height 825
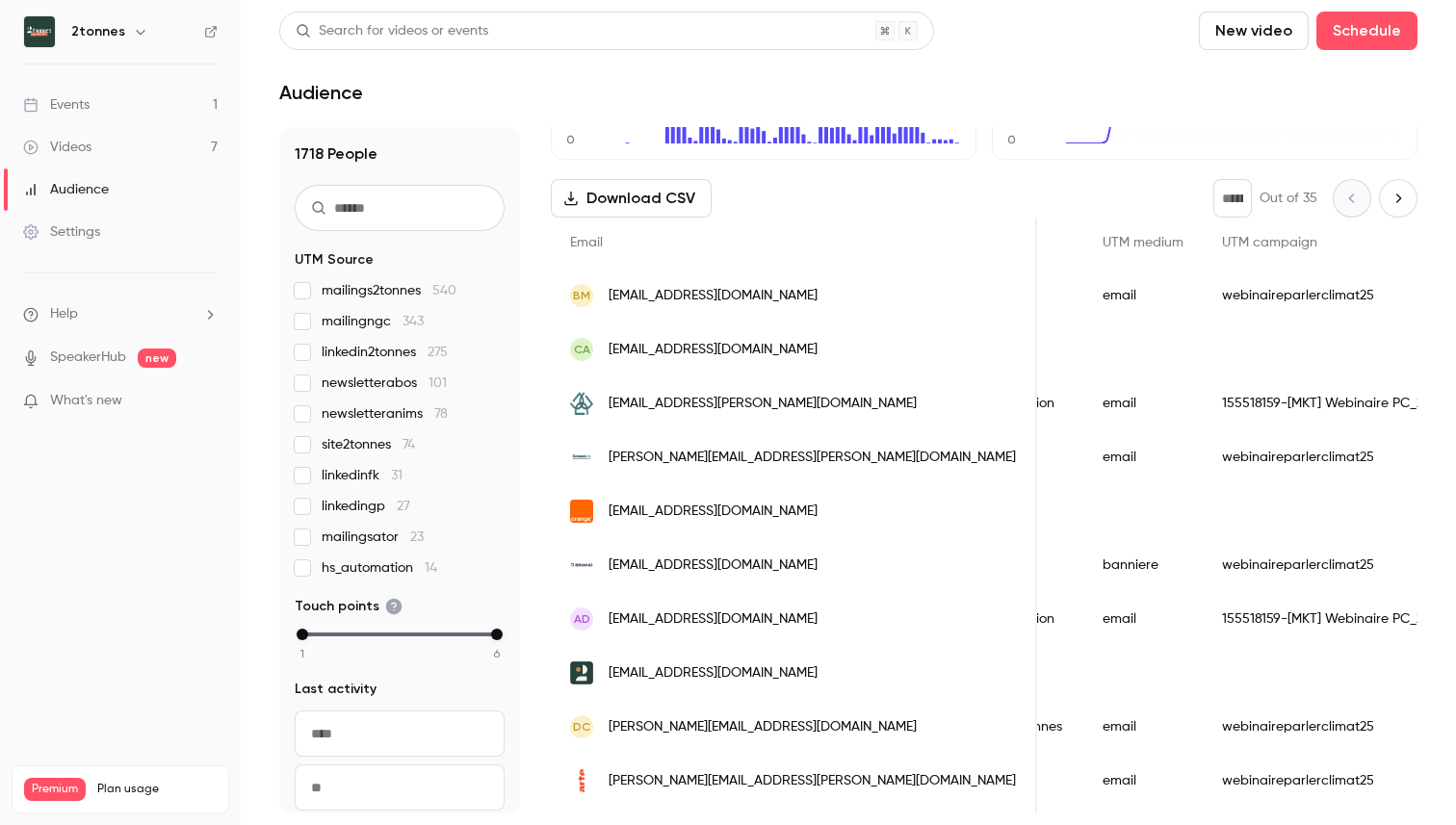
scroll to position [0, 2613]
